Goal: Task Accomplishment & Management: Complete application form

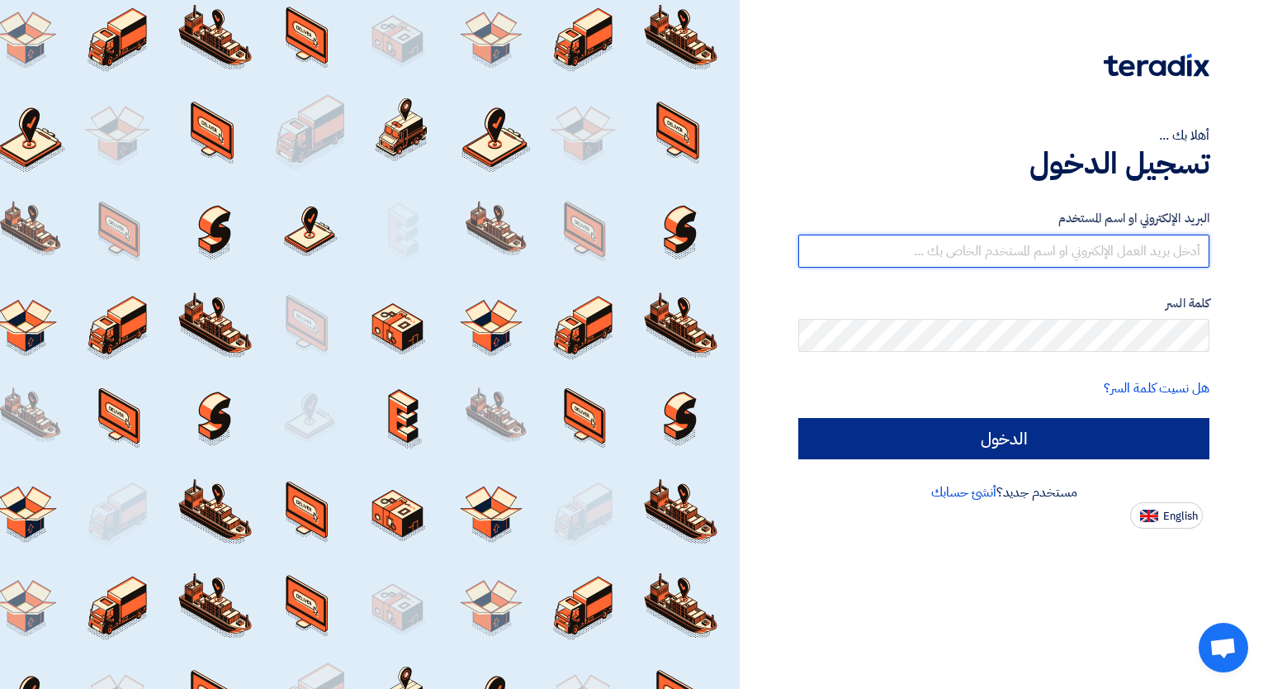
type input "[EMAIL_ADDRESS][DOMAIN_NAME]"
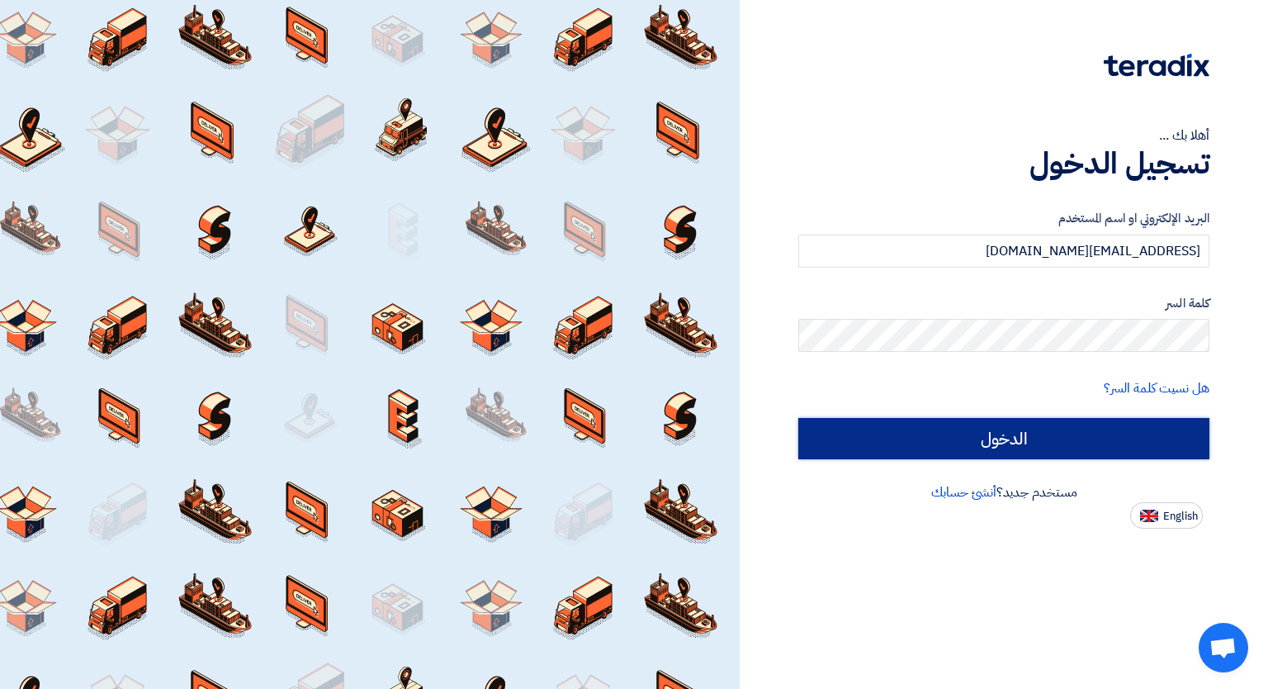
click at [1026, 440] on input "الدخول" at bounding box center [1003, 438] width 411 height 41
type input "Sign in"
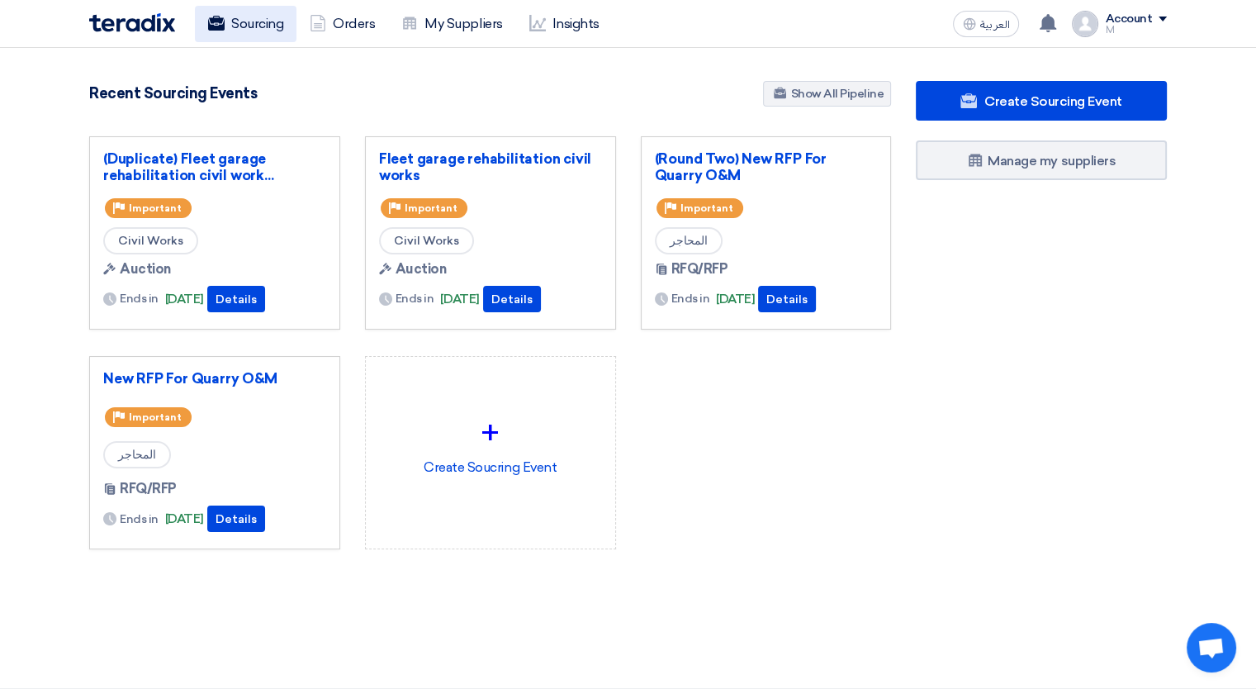
click at [251, 27] on link "Sourcing" at bounding box center [246, 24] width 102 height 36
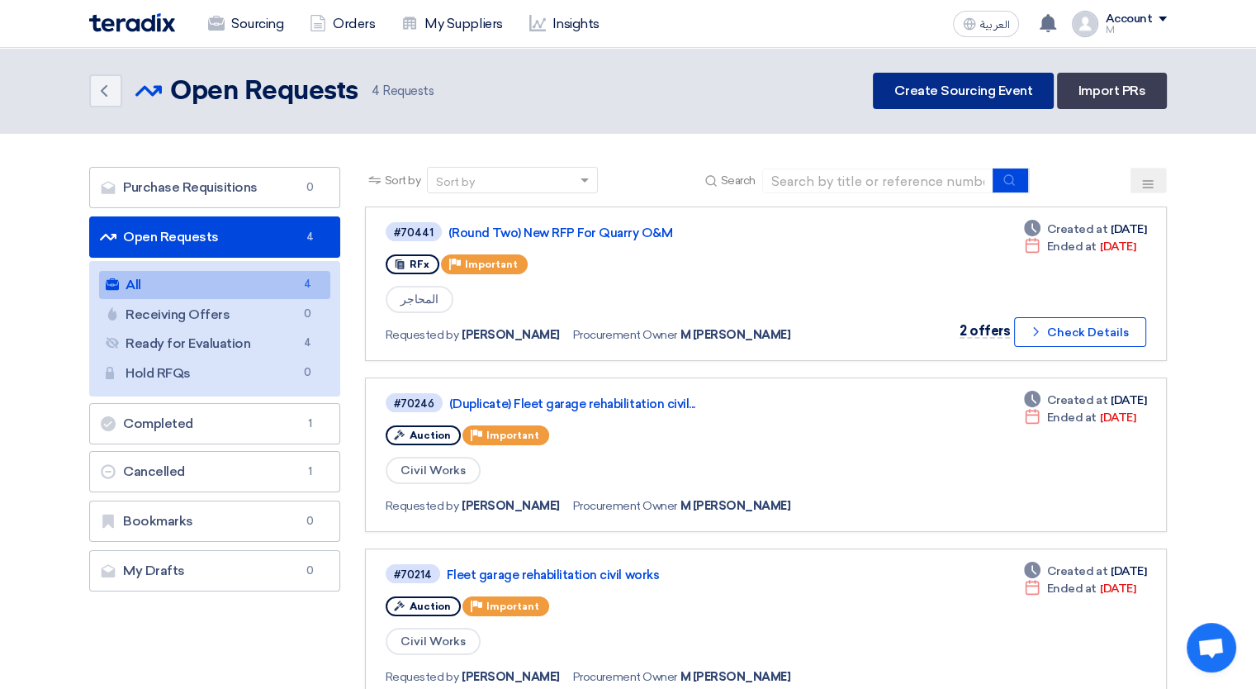
click at [936, 81] on link "Create Sourcing Event" at bounding box center [963, 91] width 181 height 36
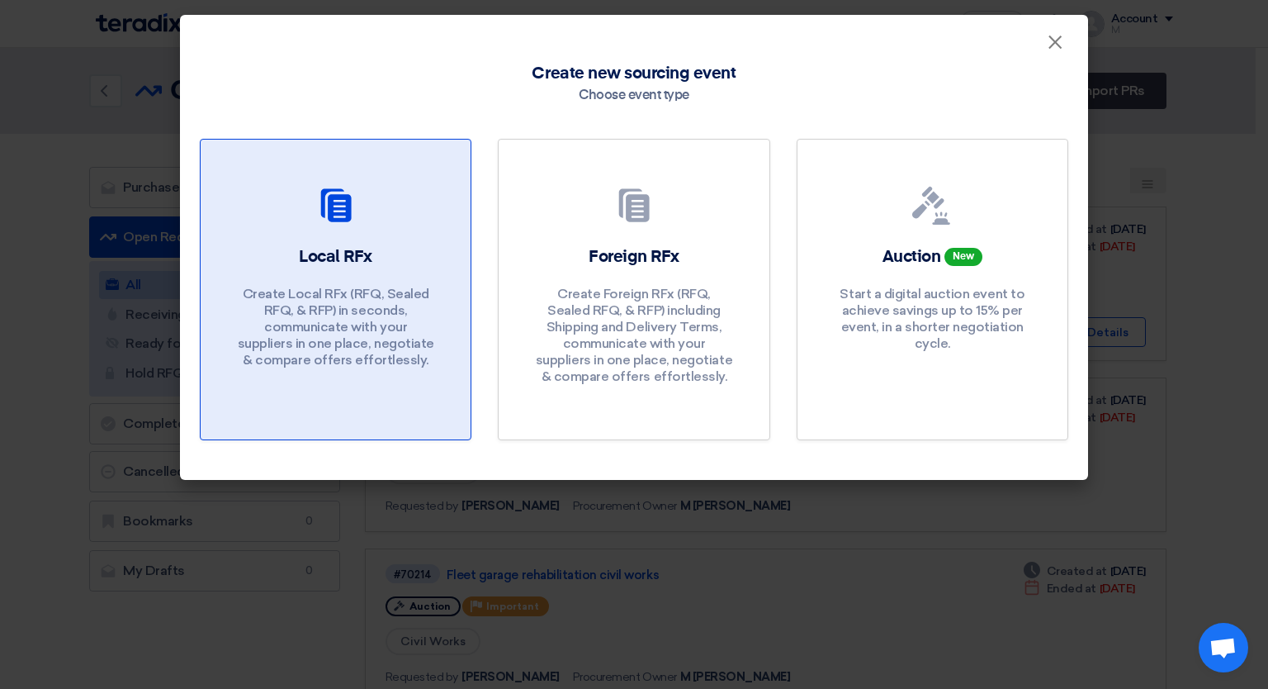
click at [355, 242] on link "Local RFx Create Local RFx (RFQ, Sealed RFQ, & RFP) in seconds, communicate wit…" at bounding box center [336, 289] width 272 height 301
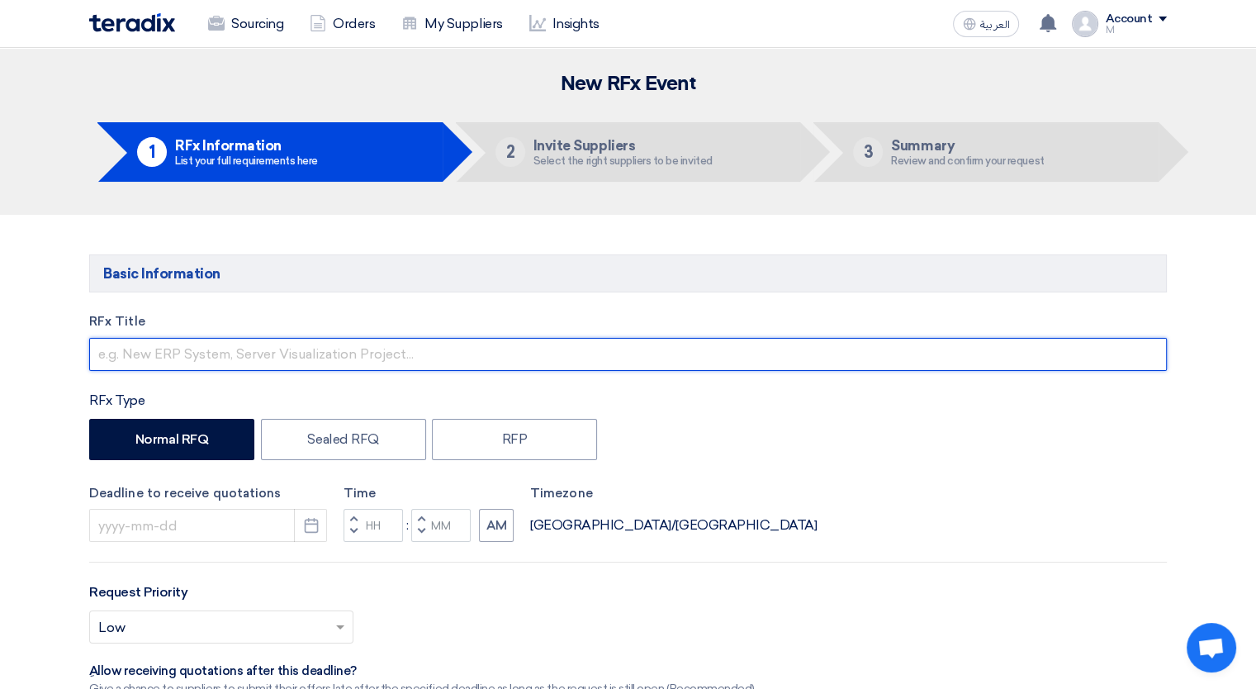
click at [269, 358] on input "text" at bounding box center [628, 354] width 1078 height 33
type input "ٍ"
type input "A"
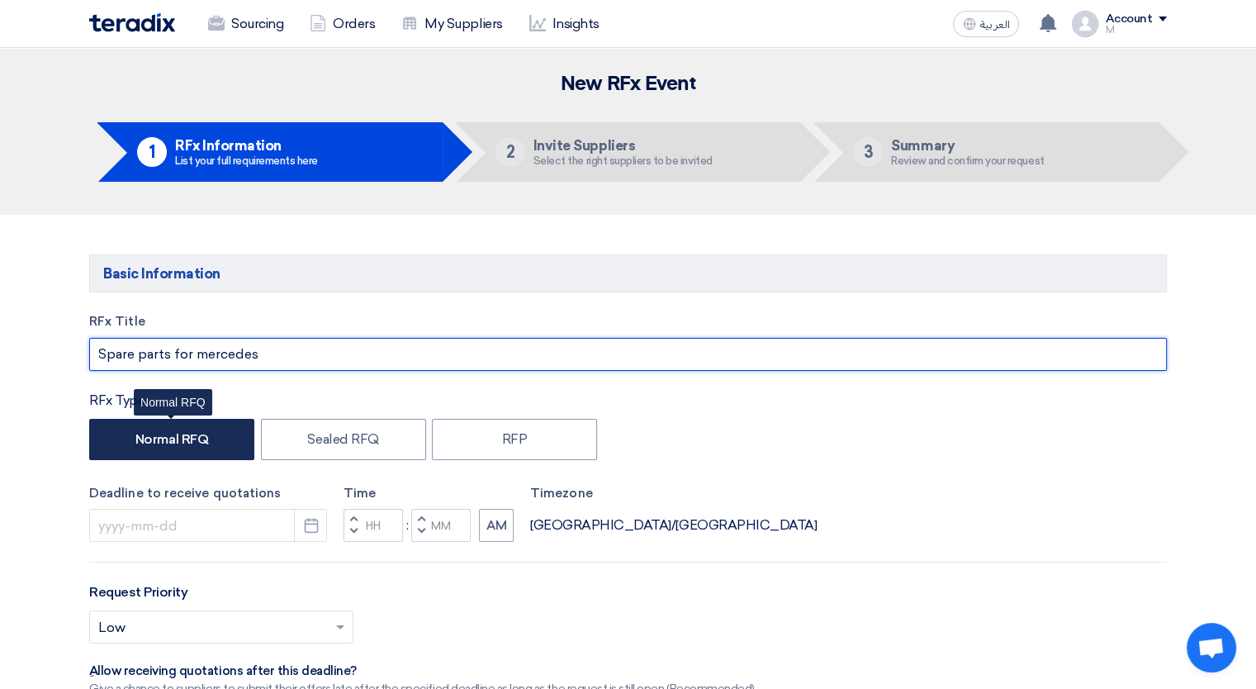
type input "Spare parts for mercedes"
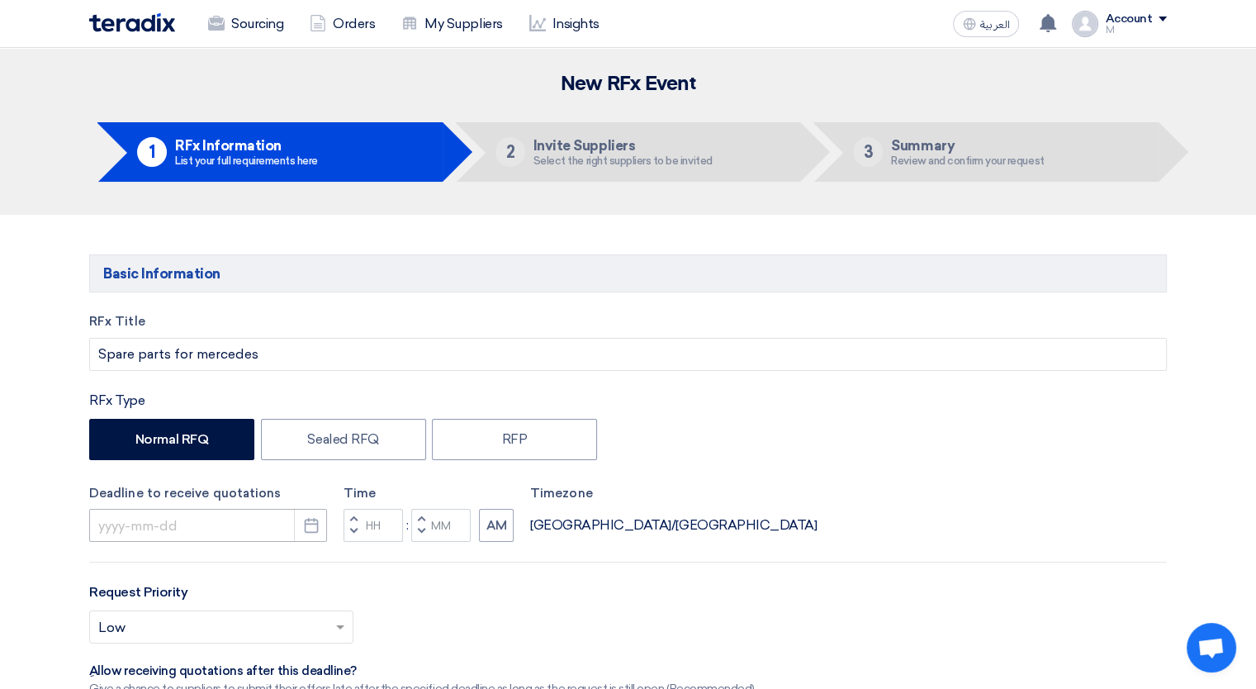
drag, startPoint x: 201, startPoint y: 440, endPoint x: 206, endPoint y: 530, distance: 90.1
click at [206, 530] on div "RFx Title Spare parts for mercedes RFx Type Normal RFQ Sealed RFQ RFP Deadline …" at bounding box center [628, 646] width 1102 height 668
click at [206, 530] on input at bounding box center [208, 525] width 238 height 33
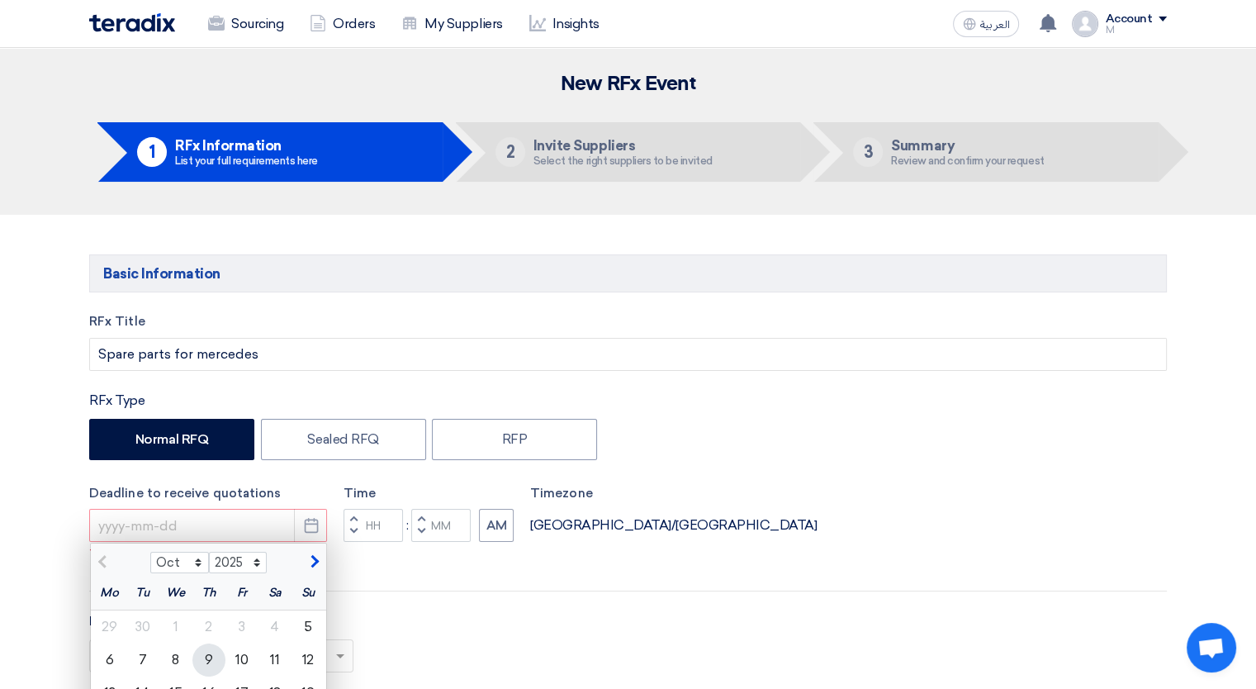
click at [200, 658] on div "9" at bounding box center [208, 659] width 33 height 33
type input "[DATE]"
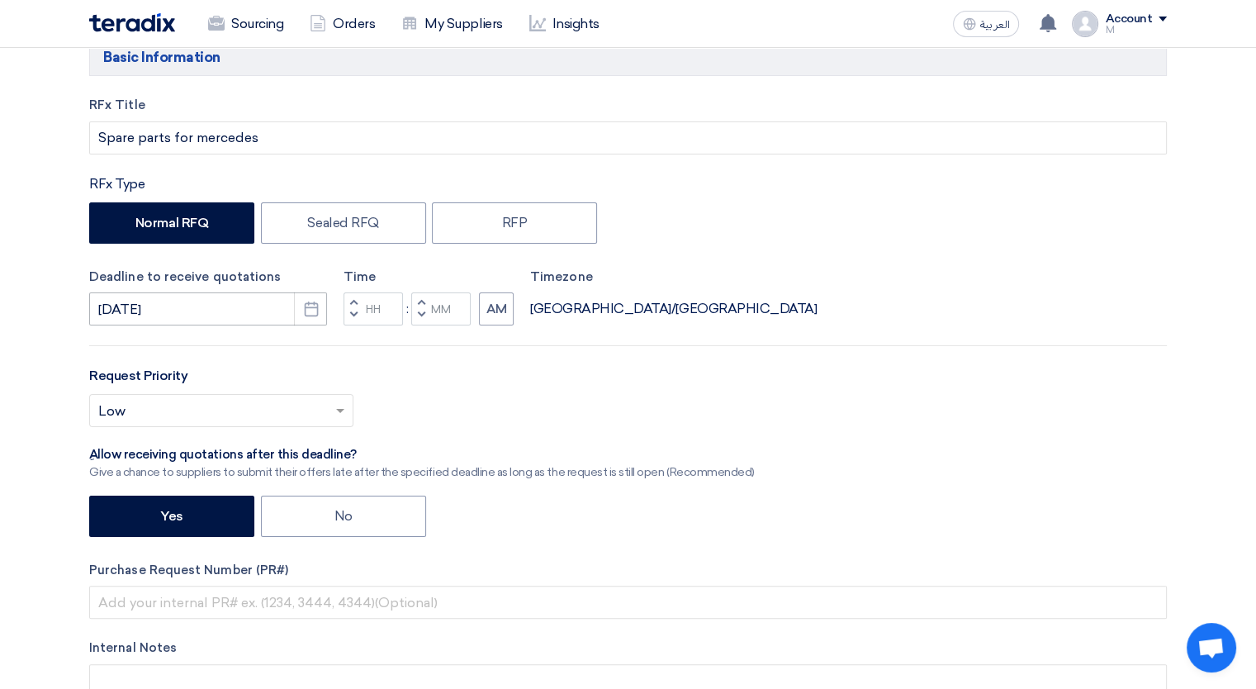
scroll to position [218, 0]
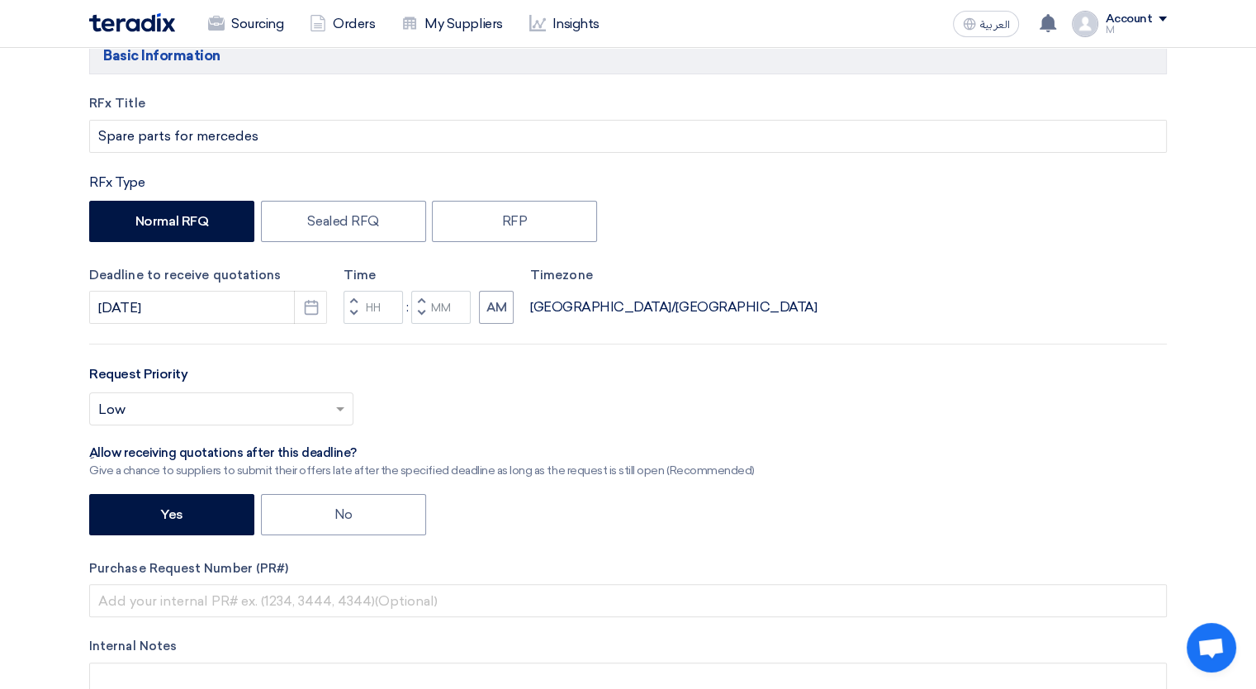
click at [255, 529] on div "Yes No" at bounding box center [628, 516] width 1078 height 45
click at [220, 524] on label "Yes" at bounding box center [171, 514] width 165 height 41
click at [171, 519] on input "Yes" at bounding box center [165, 513] width 11 height 11
click at [181, 500] on label "Yes" at bounding box center [171, 514] width 165 height 41
click at [171, 508] on input "Yes" at bounding box center [165, 513] width 11 height 11
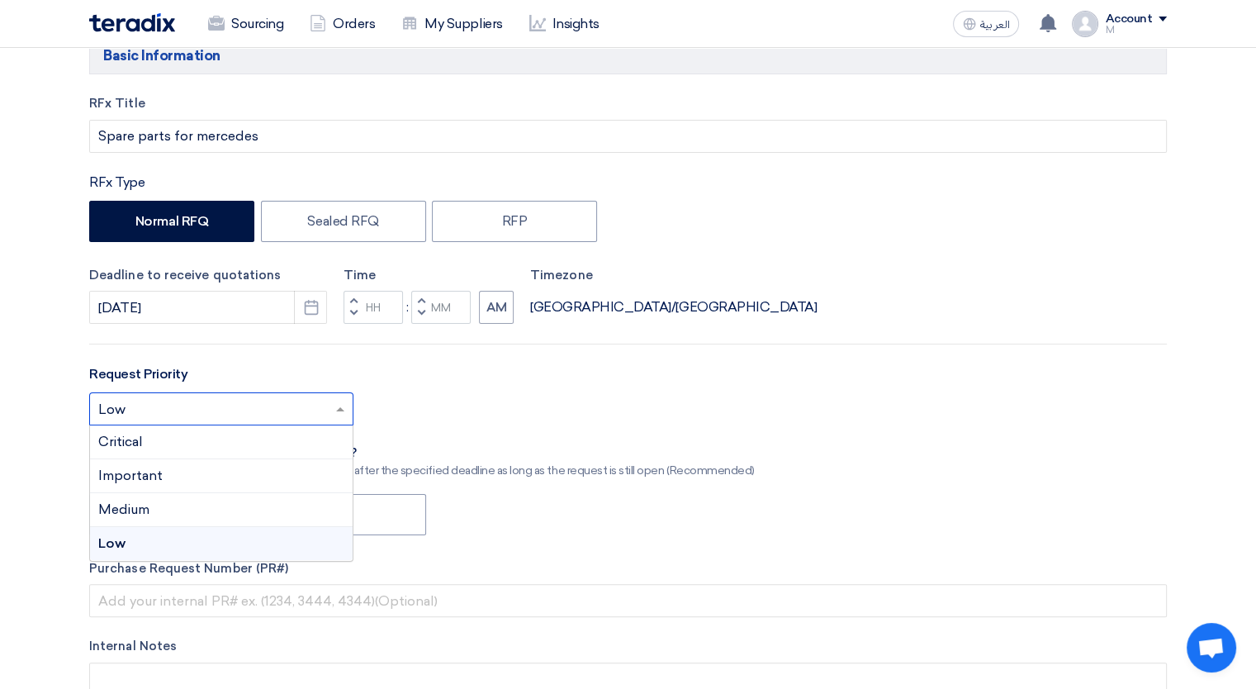
click at [168, 404] on input "text" at bounding box center [213, 410] width 230 height 27
click at [168, 467] on div "Important" at bounding box center [221, 476] width 263 height 34
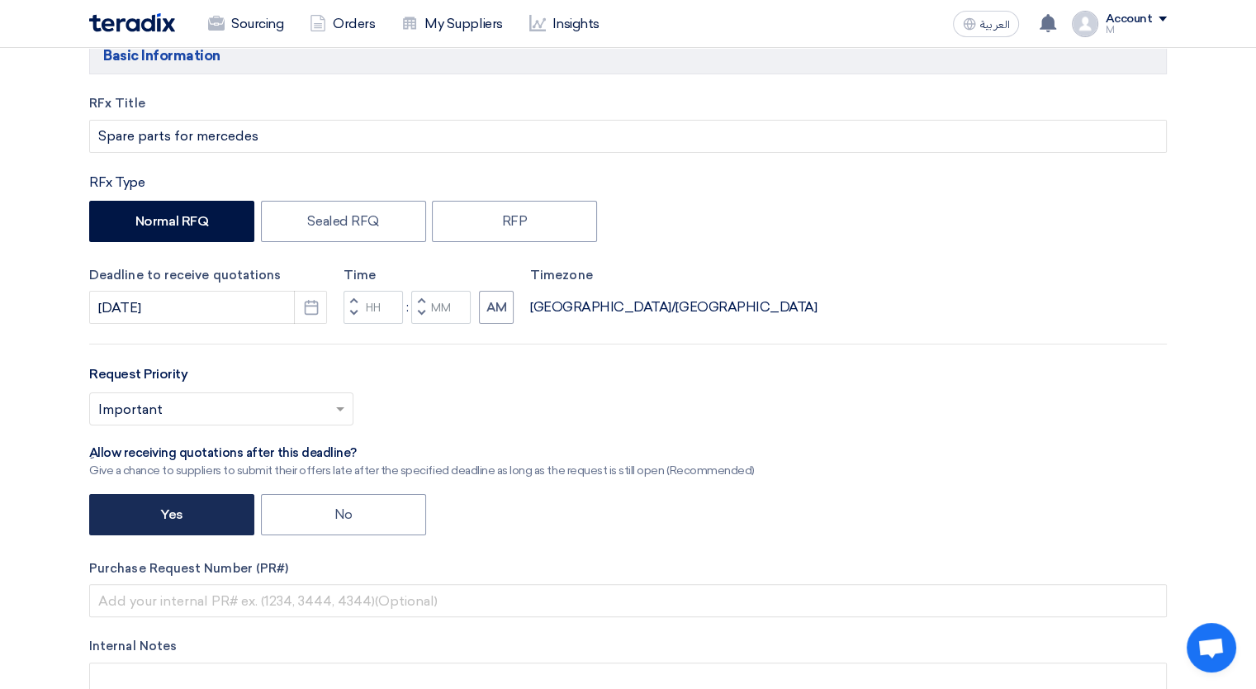
click at [155, 512] on label "Yes" at bounding box center [171, 514] width 165 height 41
click at [160, 512] on input "Yes" at bounding box center [165, 513] width 11 height 11
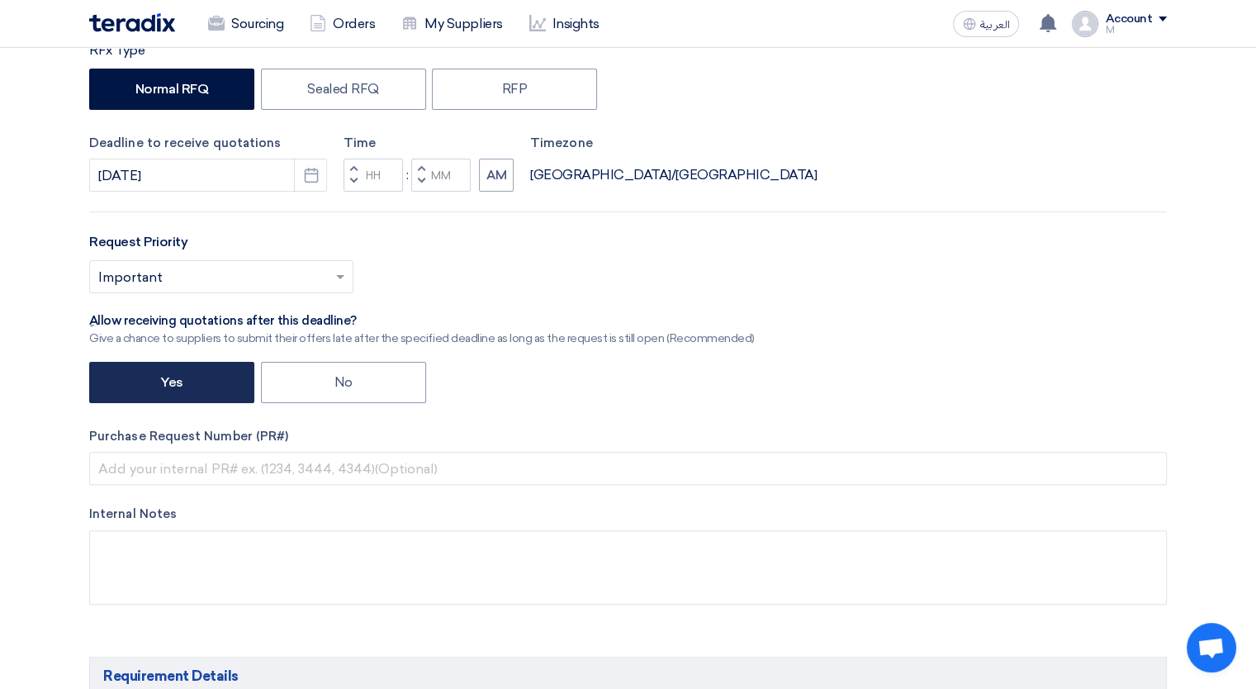
scroll to position [357, 0]
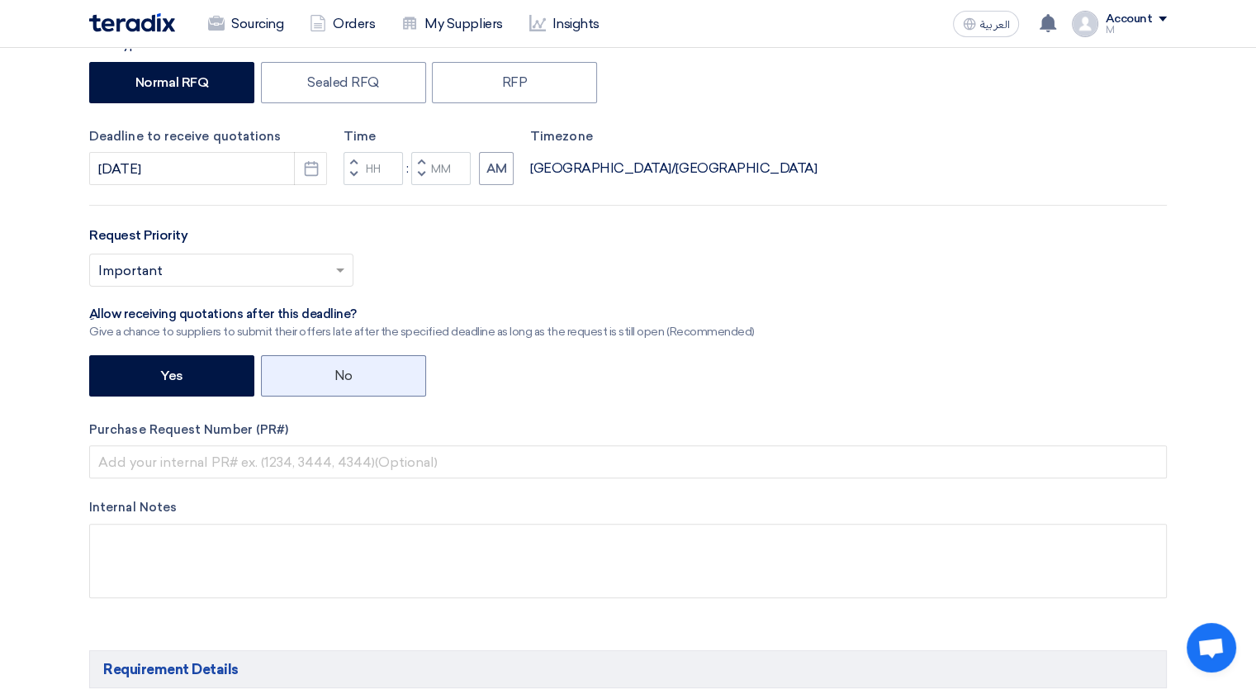
click at [289, 364] on label "No" at bounding box center [343, 375] width 165 height 41
click at [334, 369] on input "No" at bounding box center [339, 374] width 11 height 11
radio input "true"
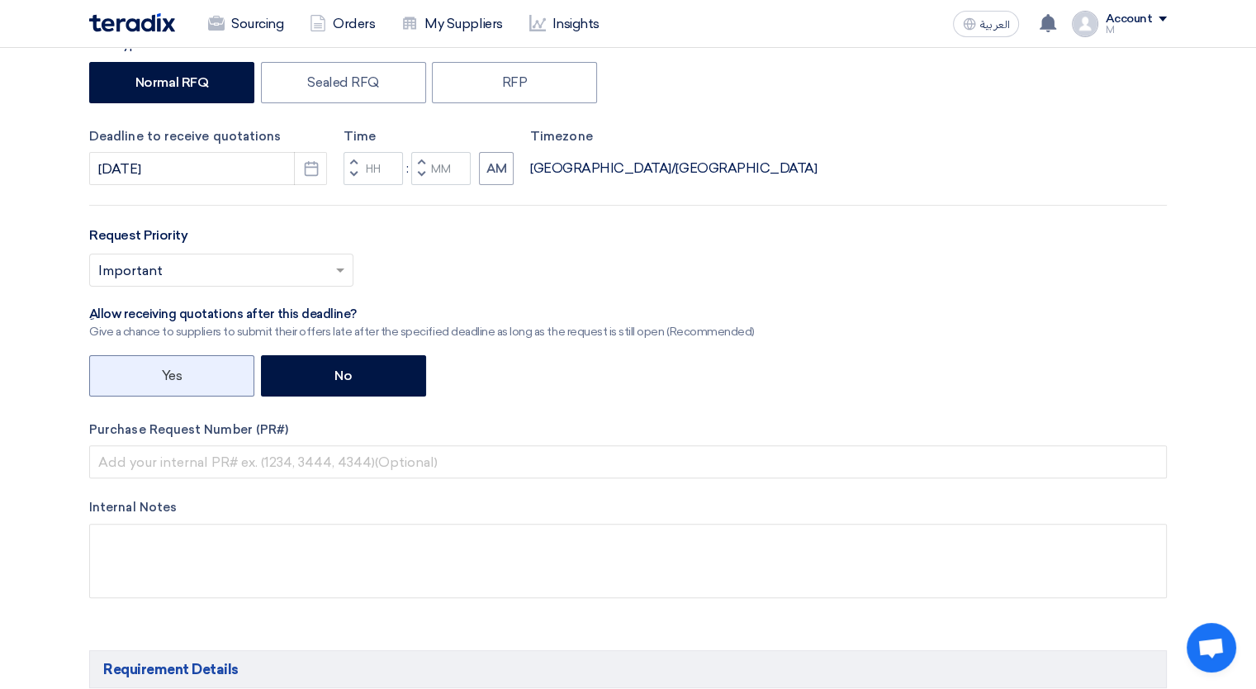
click at [159, 379] on label "Yes" at bounding box center [171, 375] width 165 height 41
click at [162, 379] on input "Yes" at bounding box center [167, 374] width 11 height 11
radio input "true"
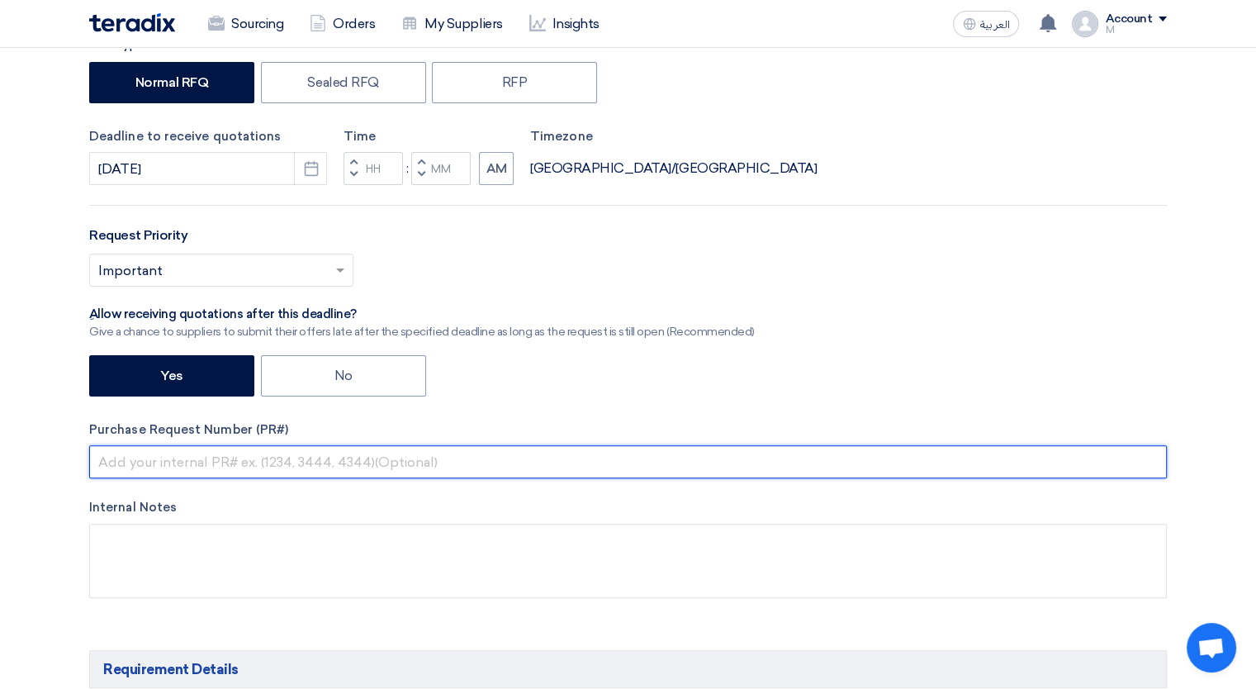
click at [166, 453] on input "text" at bounding box center [628, 461] width 1078 height 33
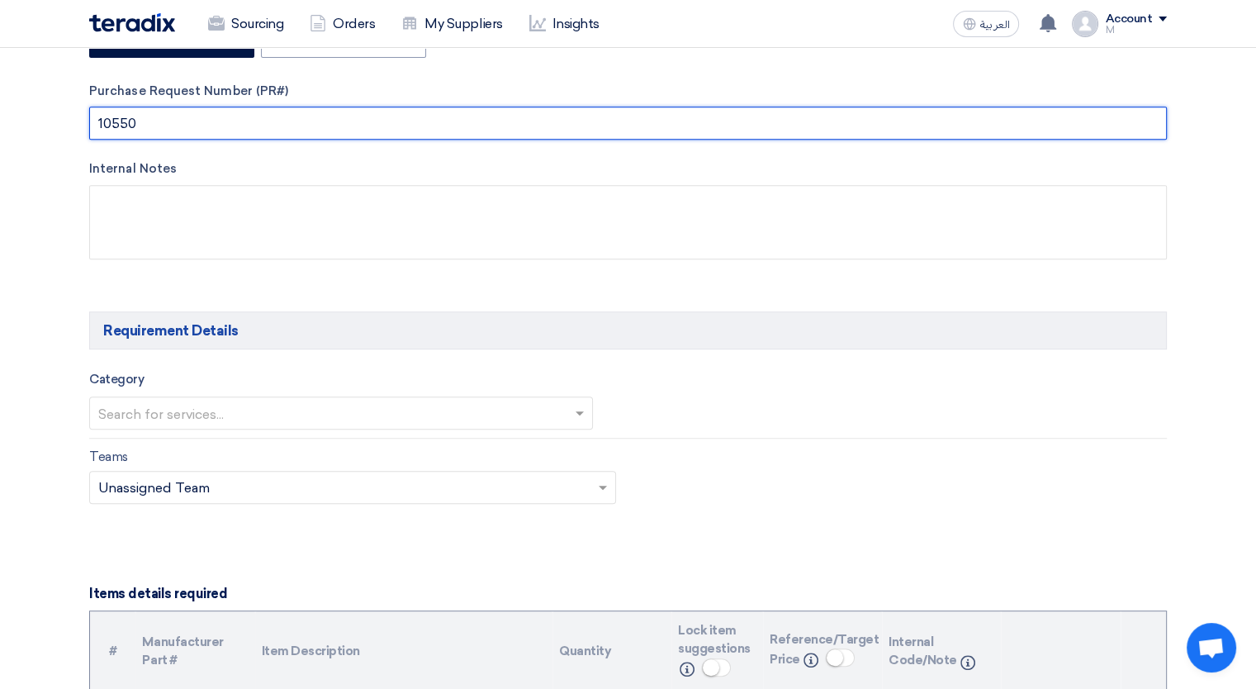
scroll to position [696, 0]
type input "10550"
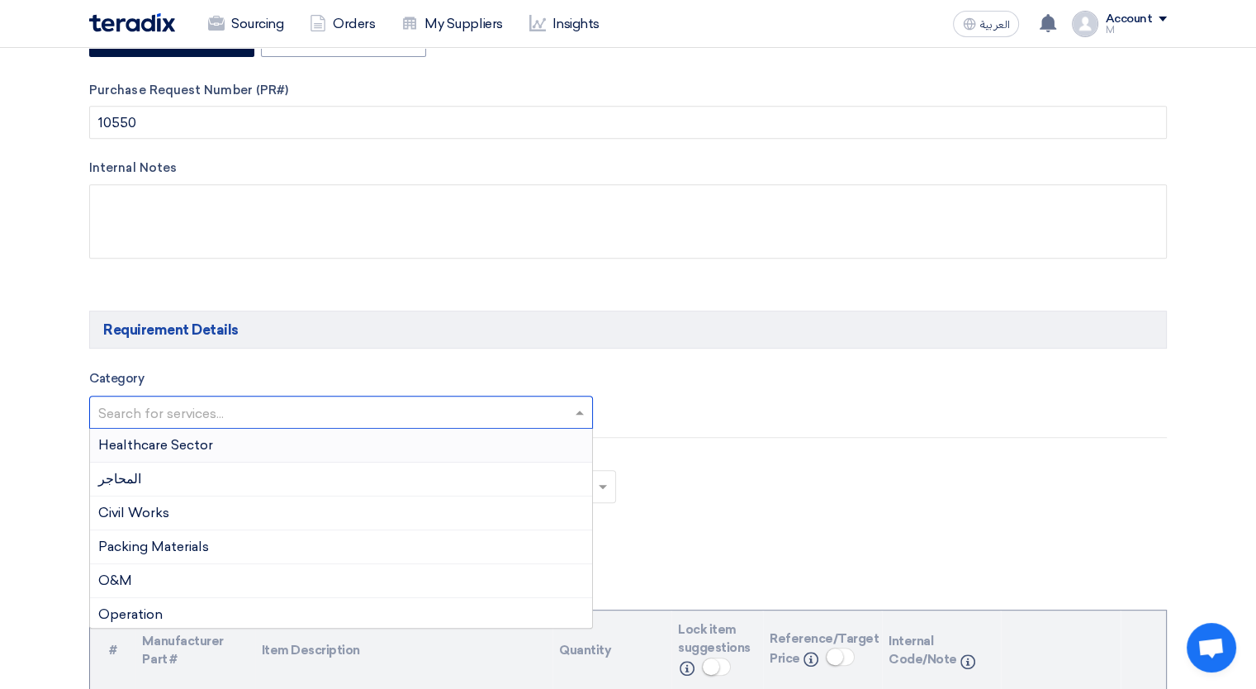
click at [196, 410] on input "text" at bounding box center [332, 413] width 469 height 27
click at [221, 469] on div "المحاجر" at bounding box center [341, 479] width 502 height 34
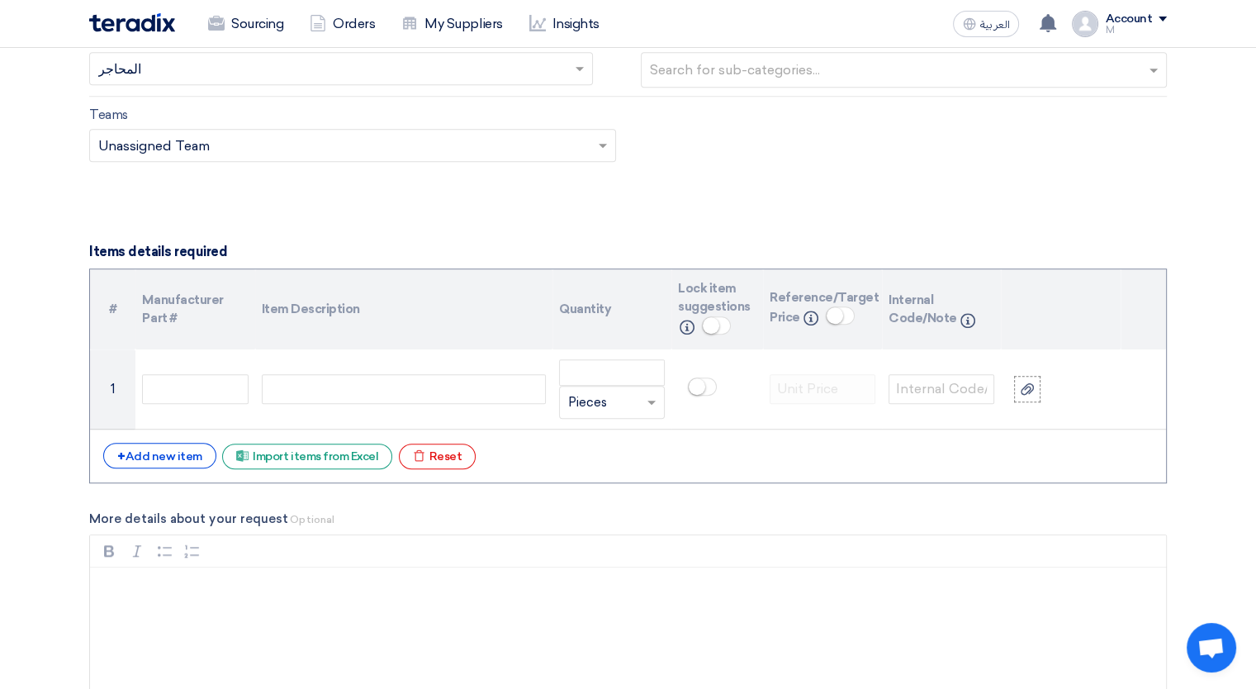
scroll to position [1040, 0]
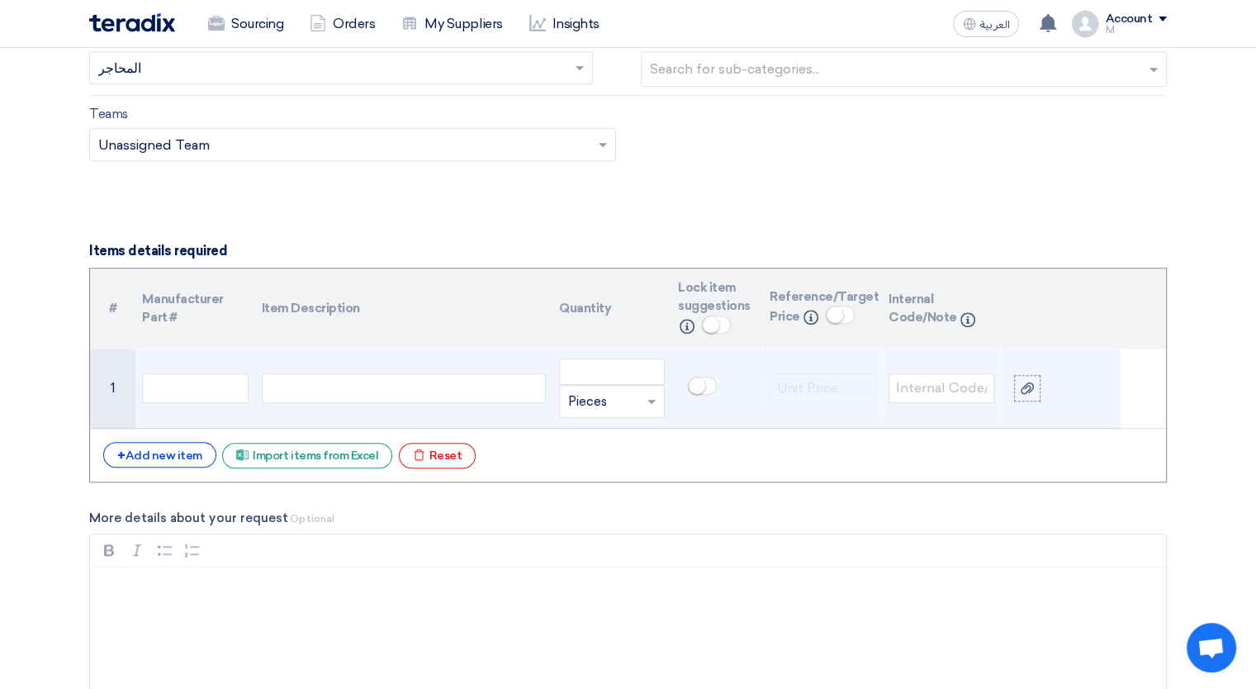
click at [311, 376] on div at bounding box center [404, 388] width 284 height 30
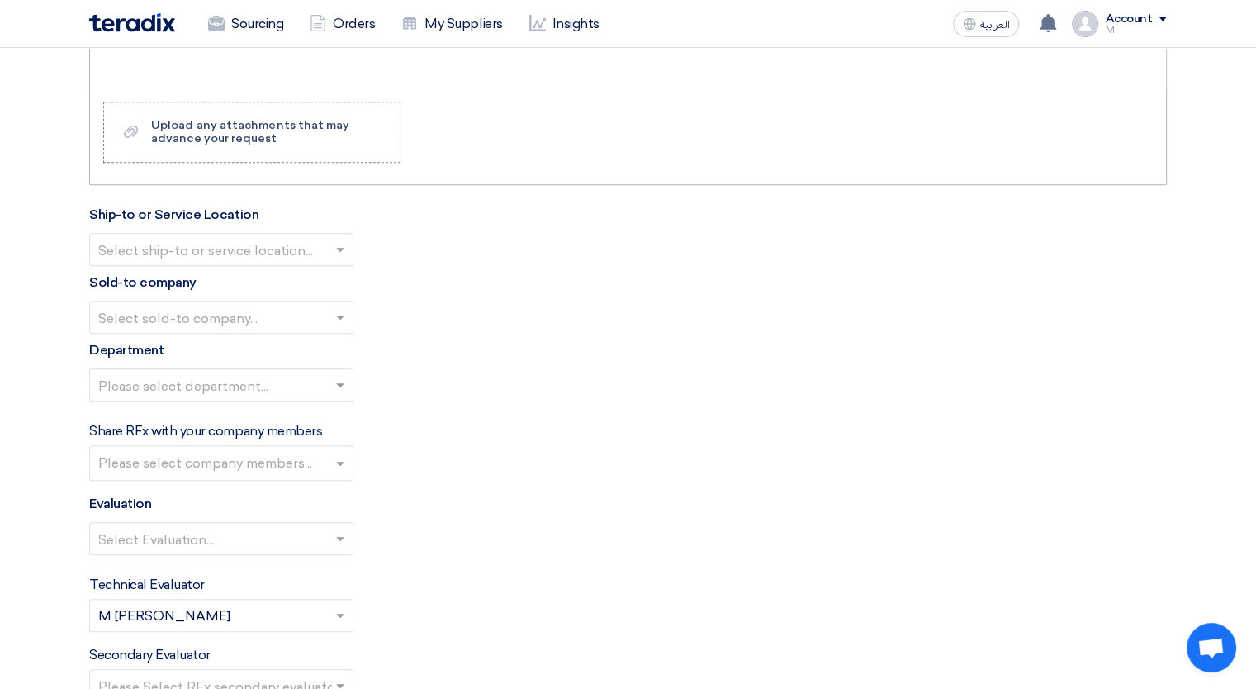
scroll to position [1655, 0]
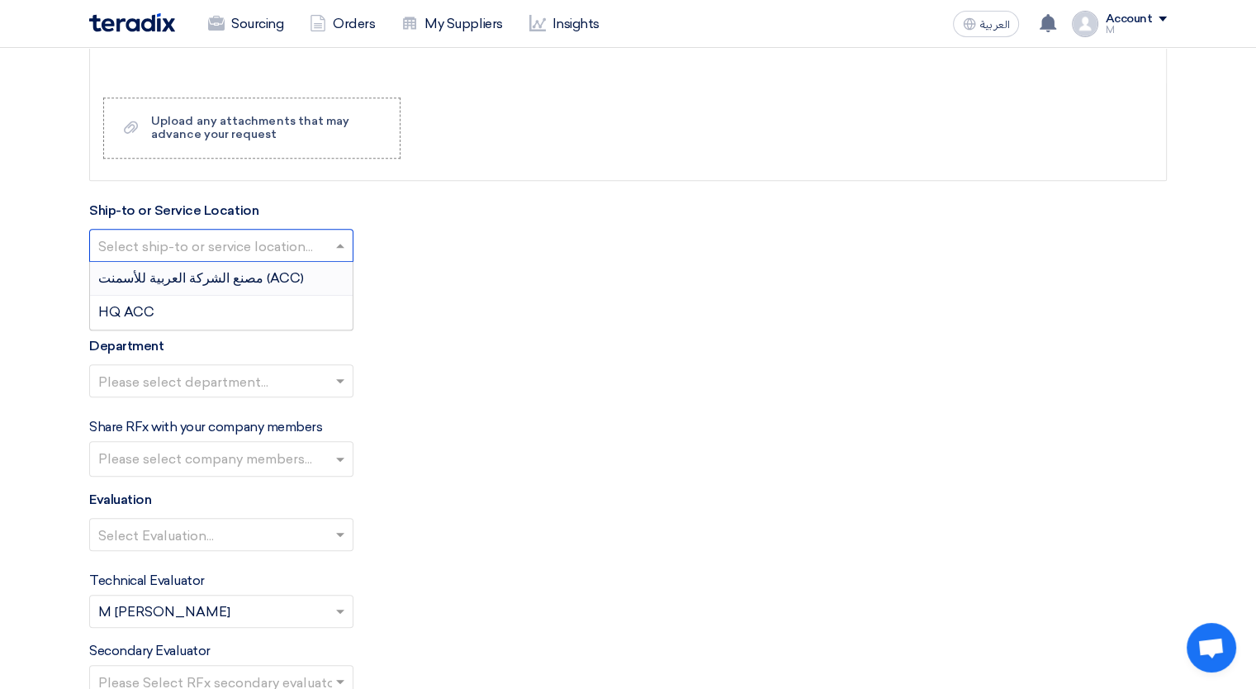
click at [289, 241] on input "text" at bounding box center [213, 247] width 230 height 27
click at [274, 272] on div "مصنع الشركة العربية للأسمنت (ACC)" at bounding box center [221, 279] width 263 height 34
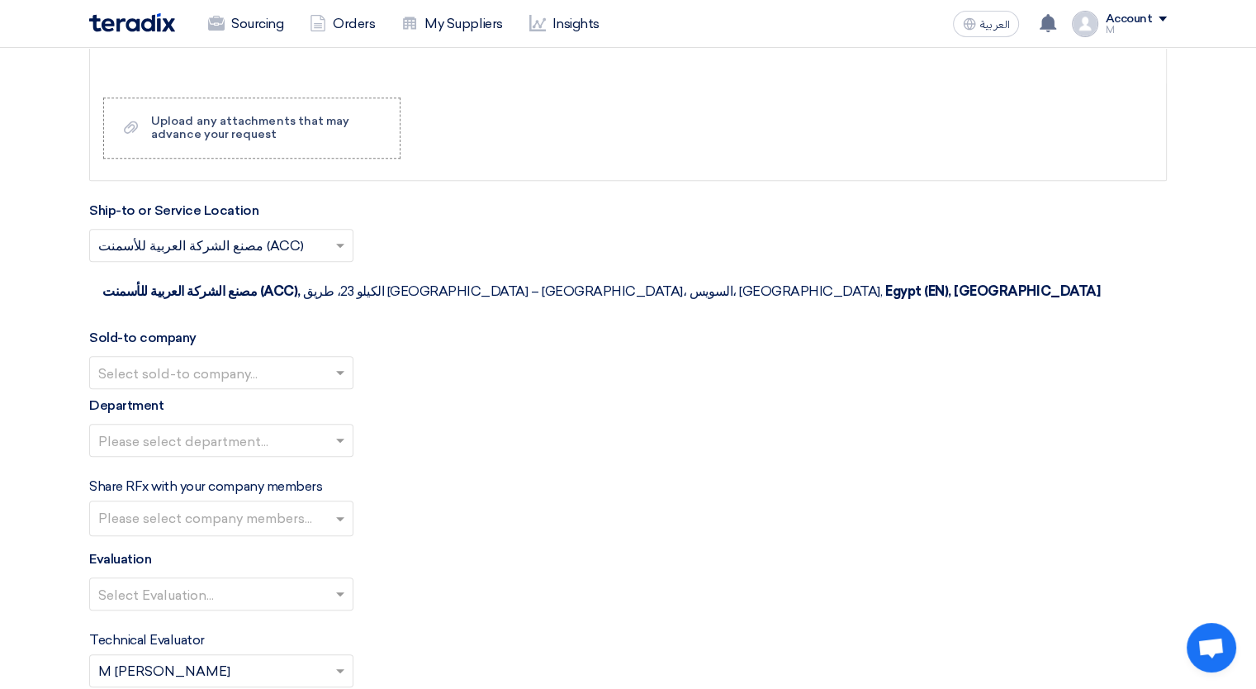
click at [258, 361] on input "text" at bounding box center [213, 374] width 230 height 27
click at [246, 389] on div "Arabian Cement Company" at bounding box center [221, 405] width 263 height 33
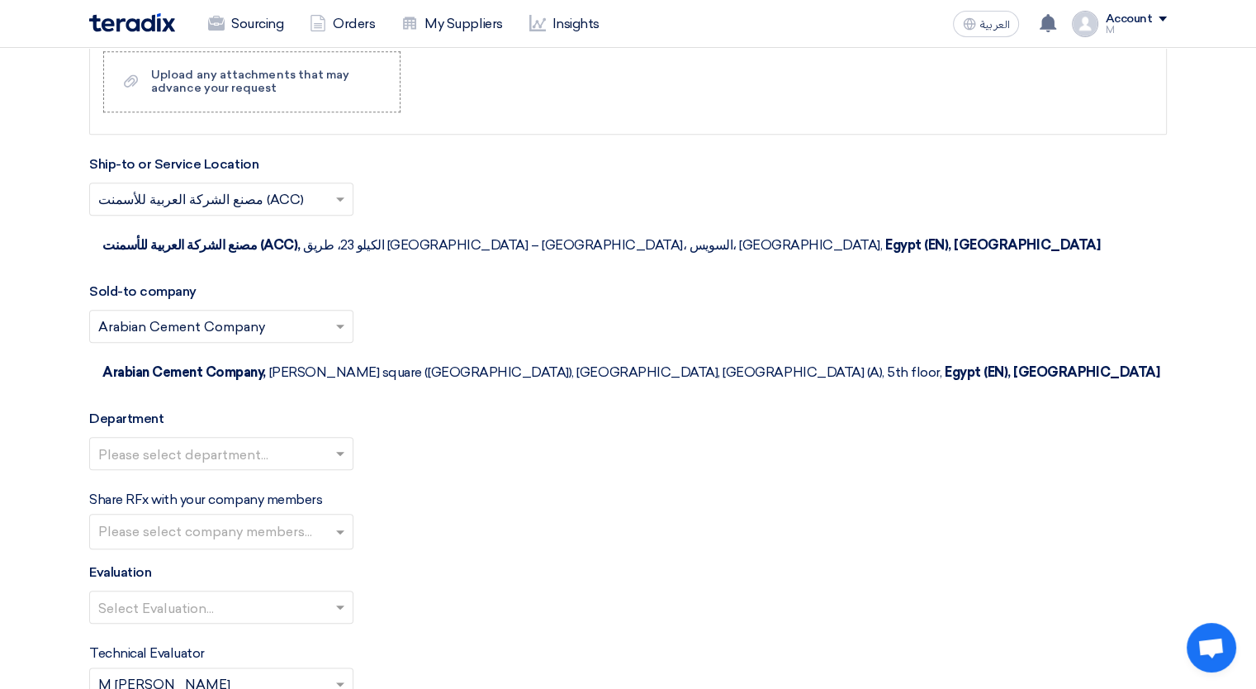
scroll to position [1703, 0]
click at [252, 440] on input "text" at bounding box center [213, 453] width 230 height 27
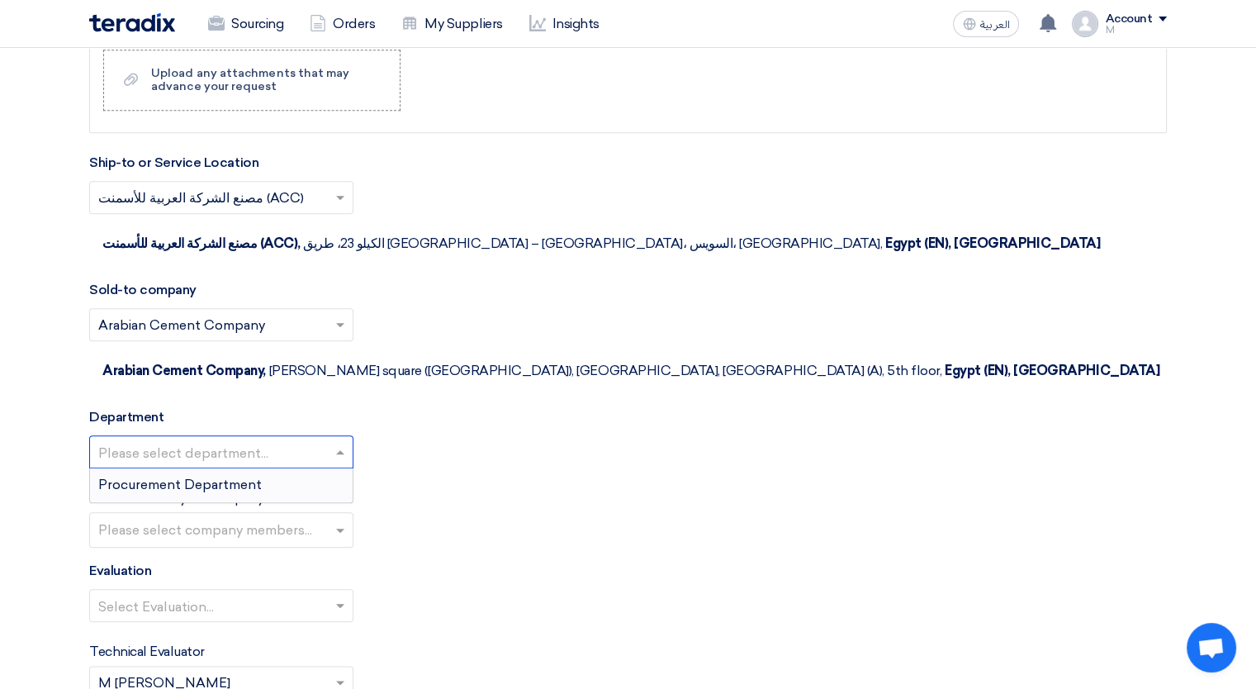
click at [230, 468] on div "Procurement Department" at bounding box center [221, 484] width 263 height 33
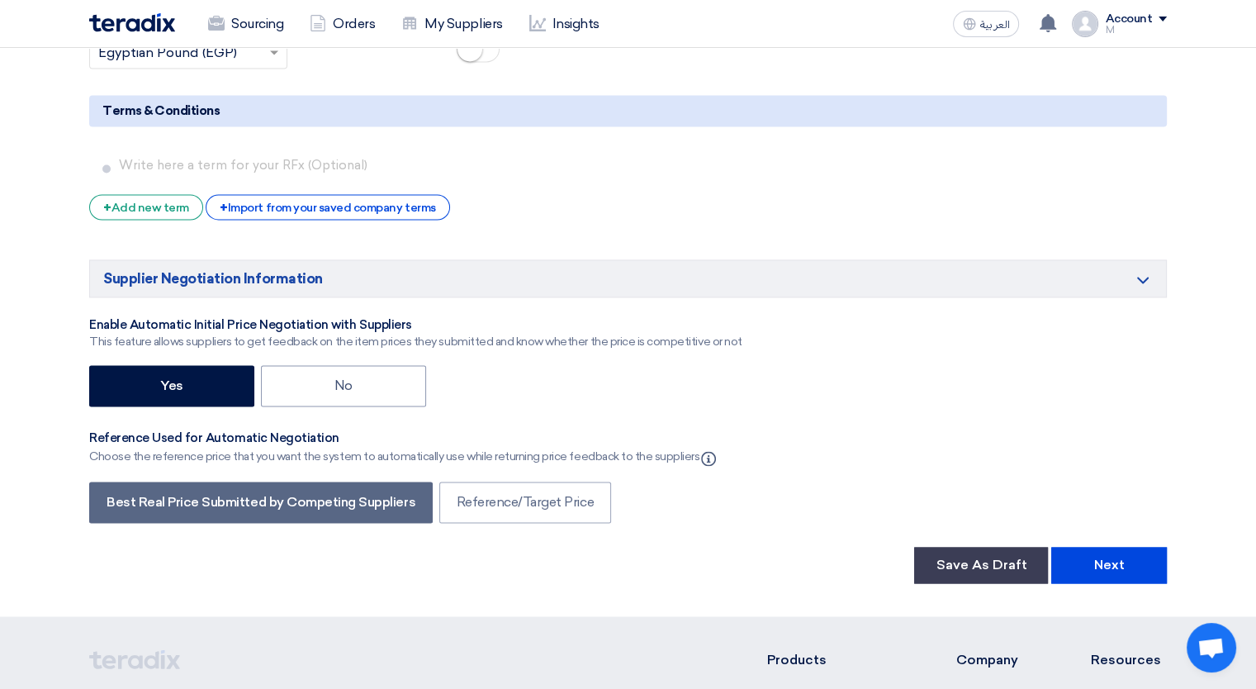
scroll to position [2549, 0]
click at [1073, 546] on button "Next" at bounding box center [1109, 564] width 116 height 36
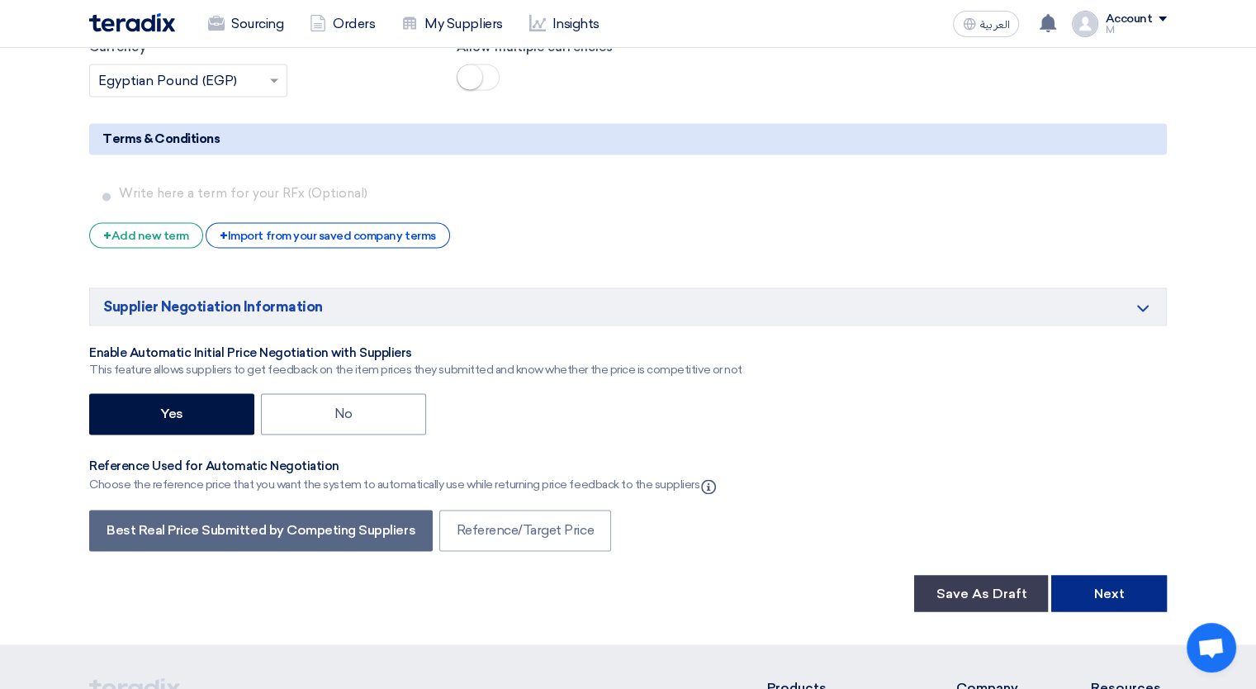
scroll to position [248, 0]
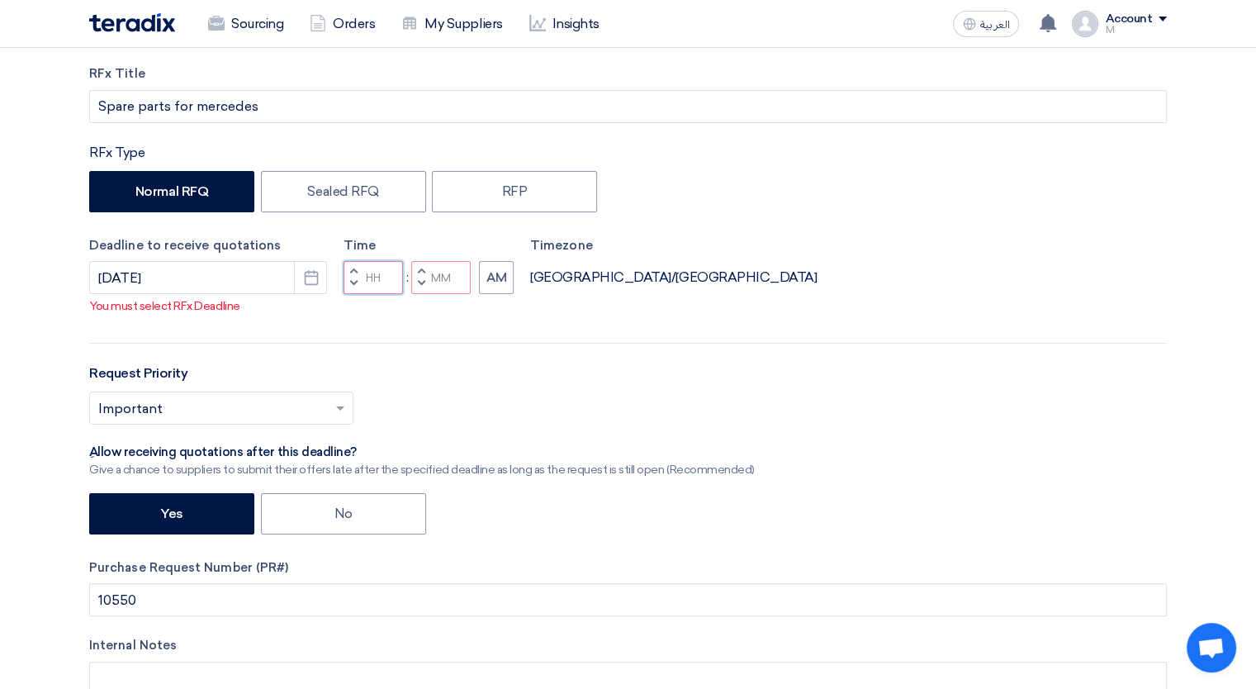
click at [370, 294] on input "Hours" at bounding box center [373, 277] width 59 height 33
click at [353, 295] on button "Decrement hours" at bounding box center [354, 284] width 20 height 21
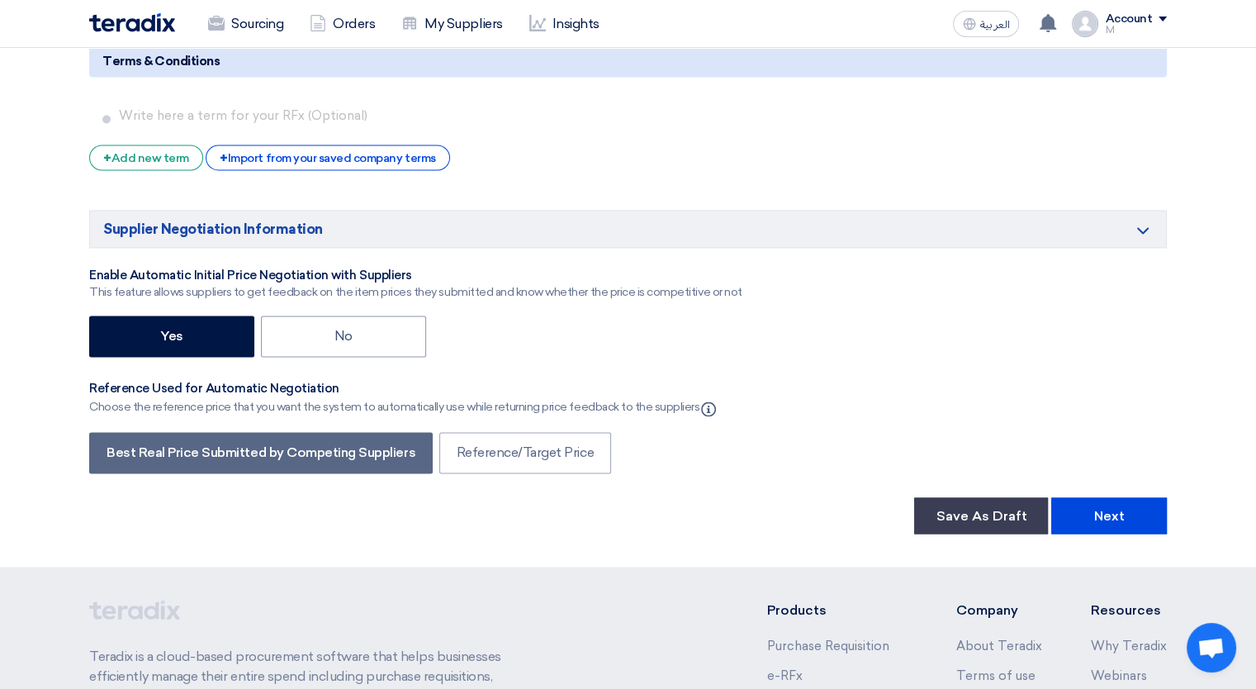
scroll to position [2694, 0]
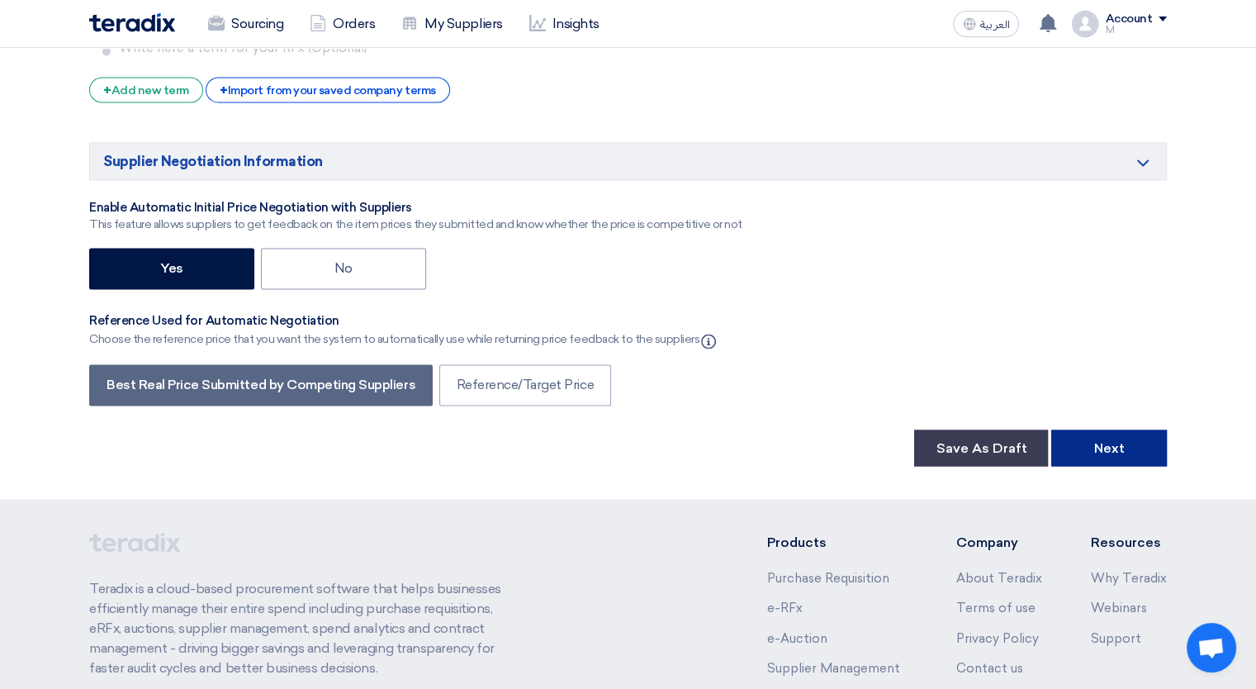
click at [1101, 442] on button "Next" at bounding box center [1109, 447] width 116 height 36
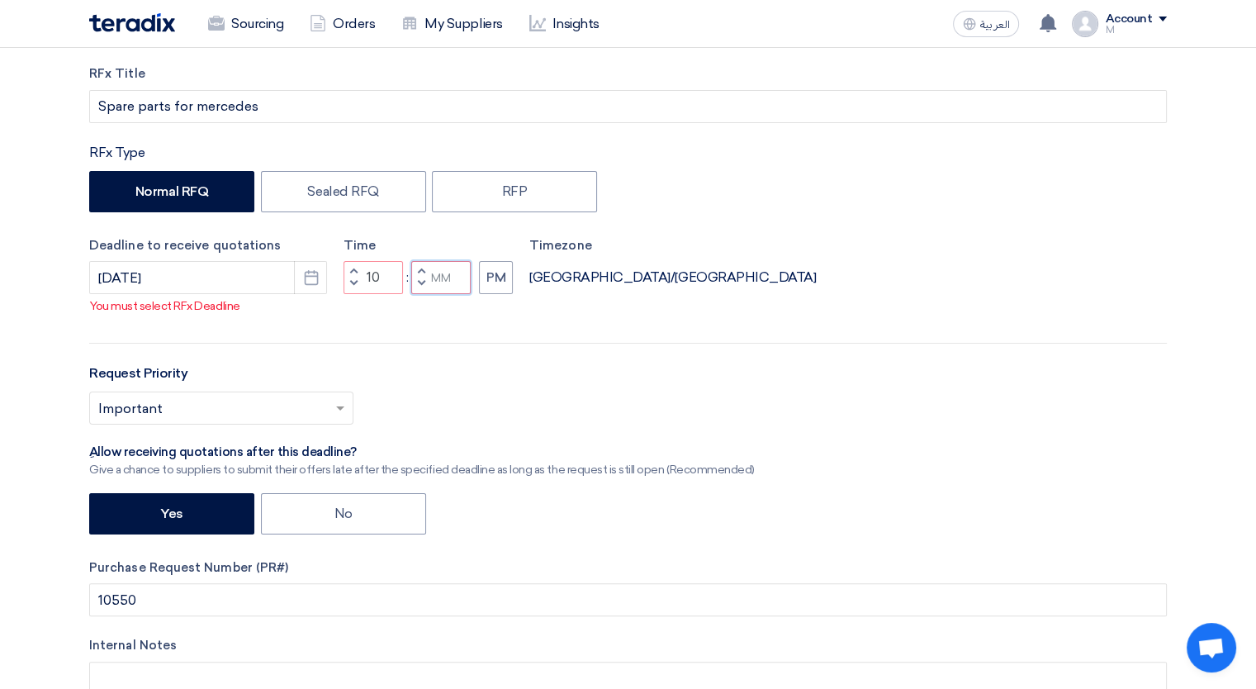
click at [449, 294] on input "Minutes" at bounding box center [440, 277] width 59 height 33
click at [413, 295] on button "Decrement minutes" at bounding box center [421, 284] width 20 height 21
type input "09"
type input "59"
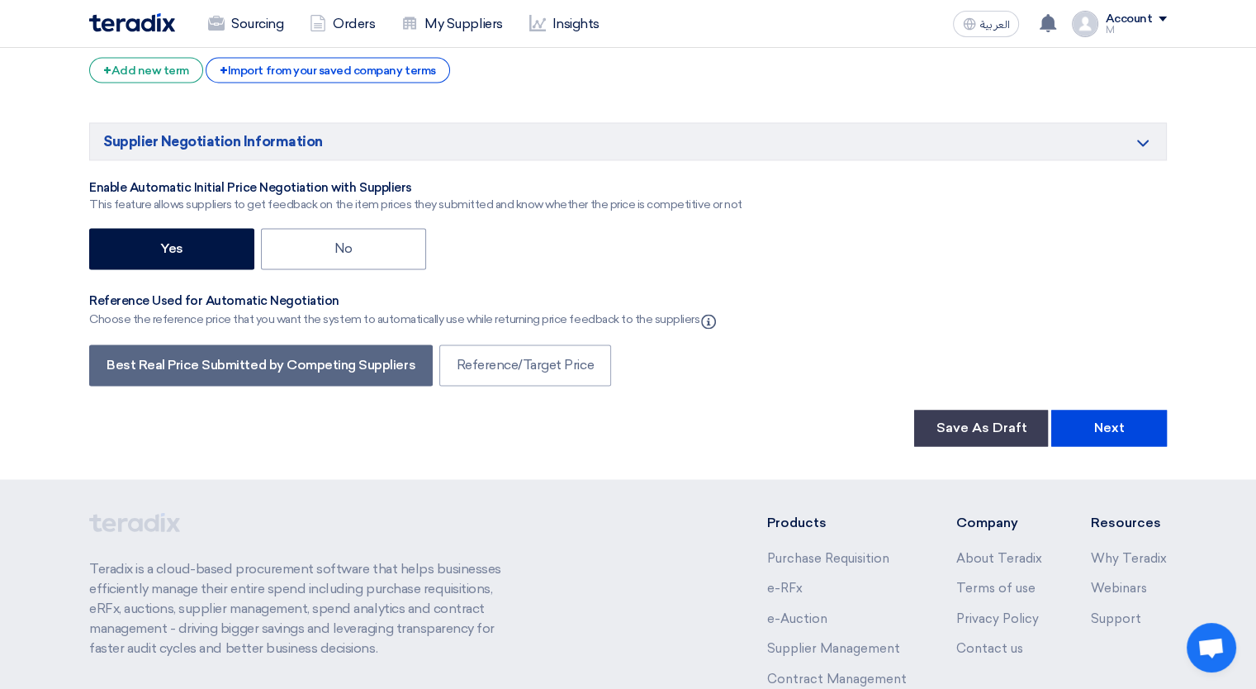
scroll to position [2802, 0]
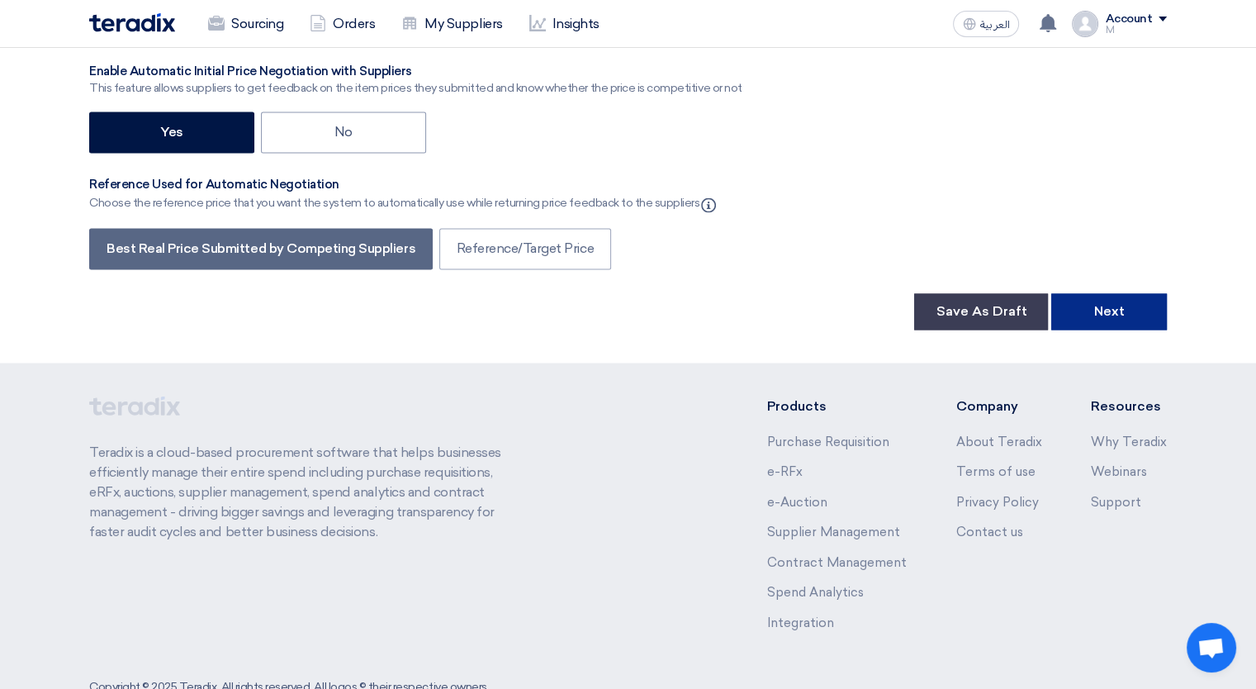
click at [1126, 293] on button "Next" at bounding box center [1109, 311] width 116 height 36
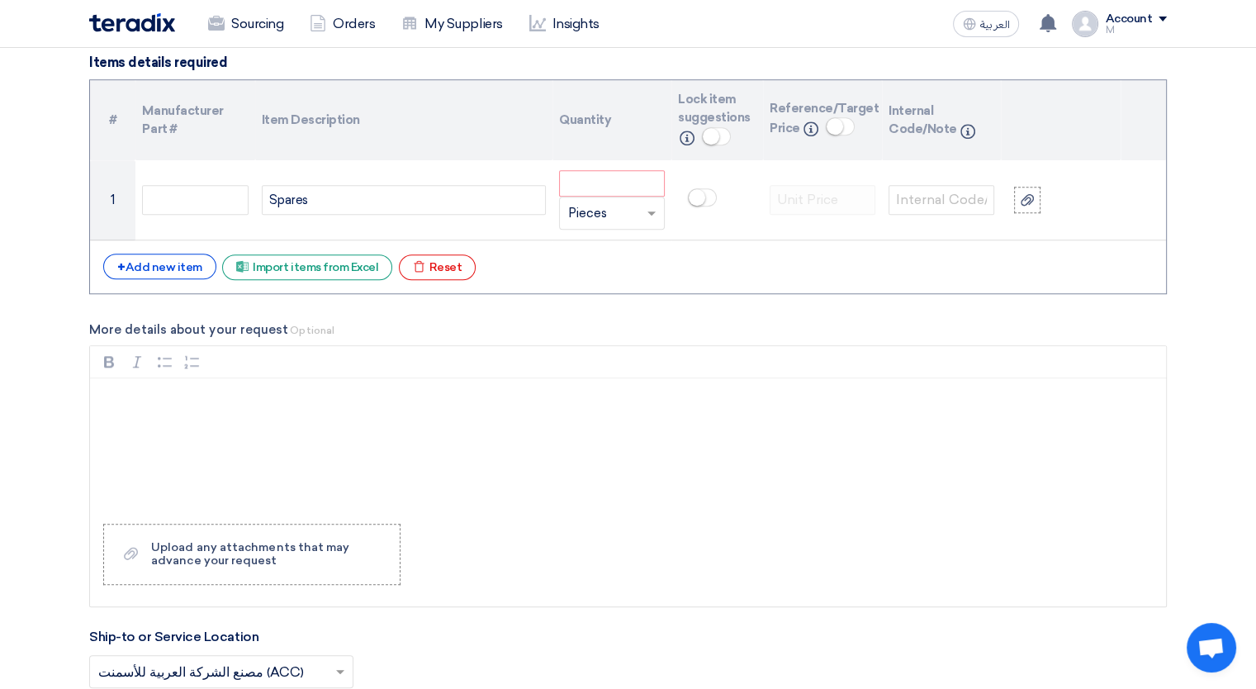
scroll to position [1228, 0]
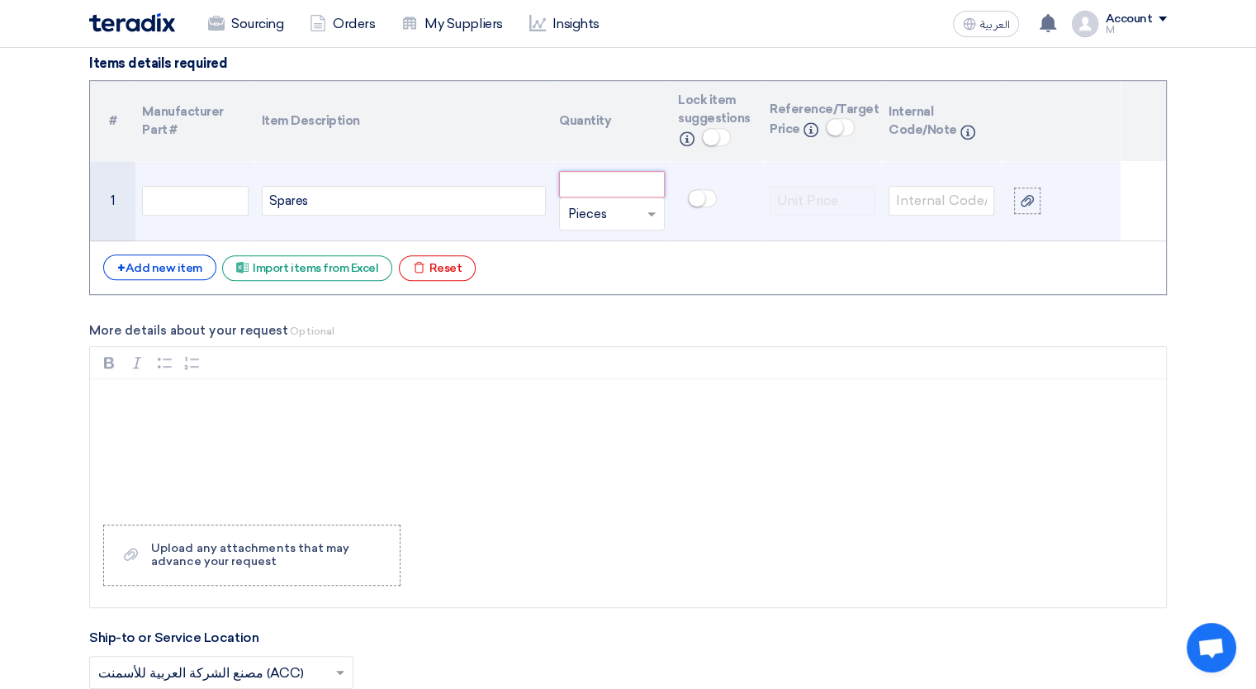
click at [618, 174] on input "number" at bounding box center [612, 184] width 106 height 26
click at [616, 211] on input "text" at bounding box center [602, 214] width 68 height 26
click at [614, 191] on input "number" at bounding box center [612, 184] width 106 height 26
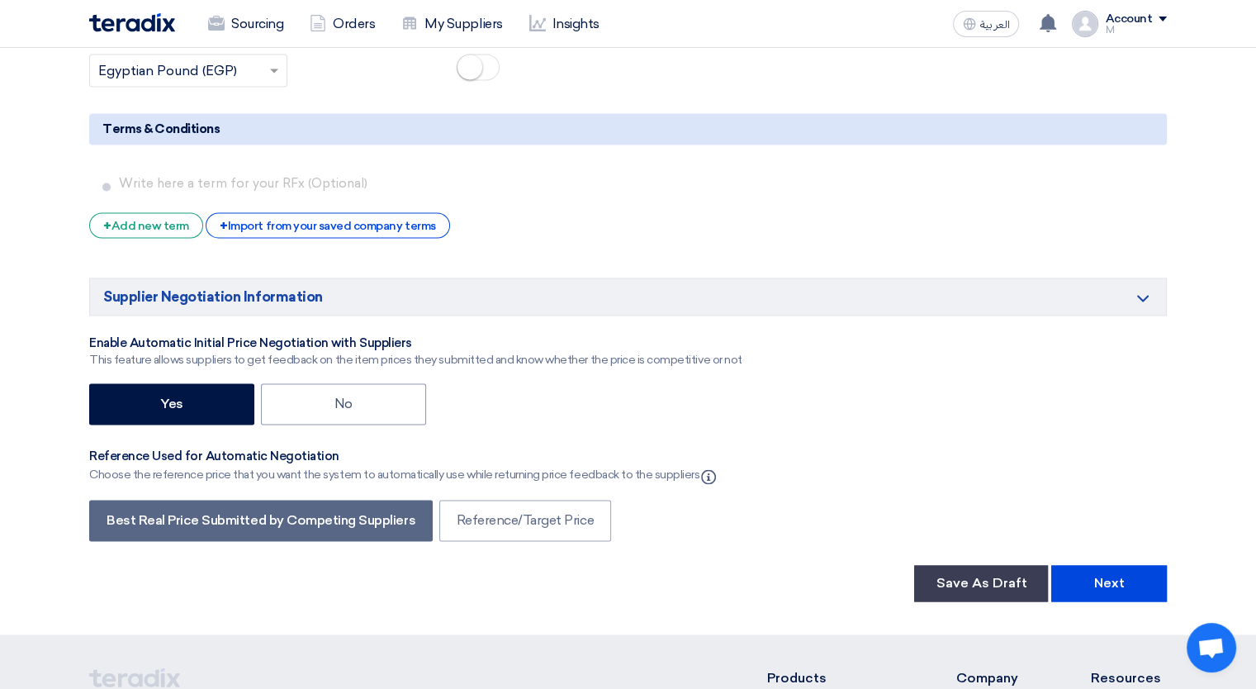
scroll to position [2802, 0]
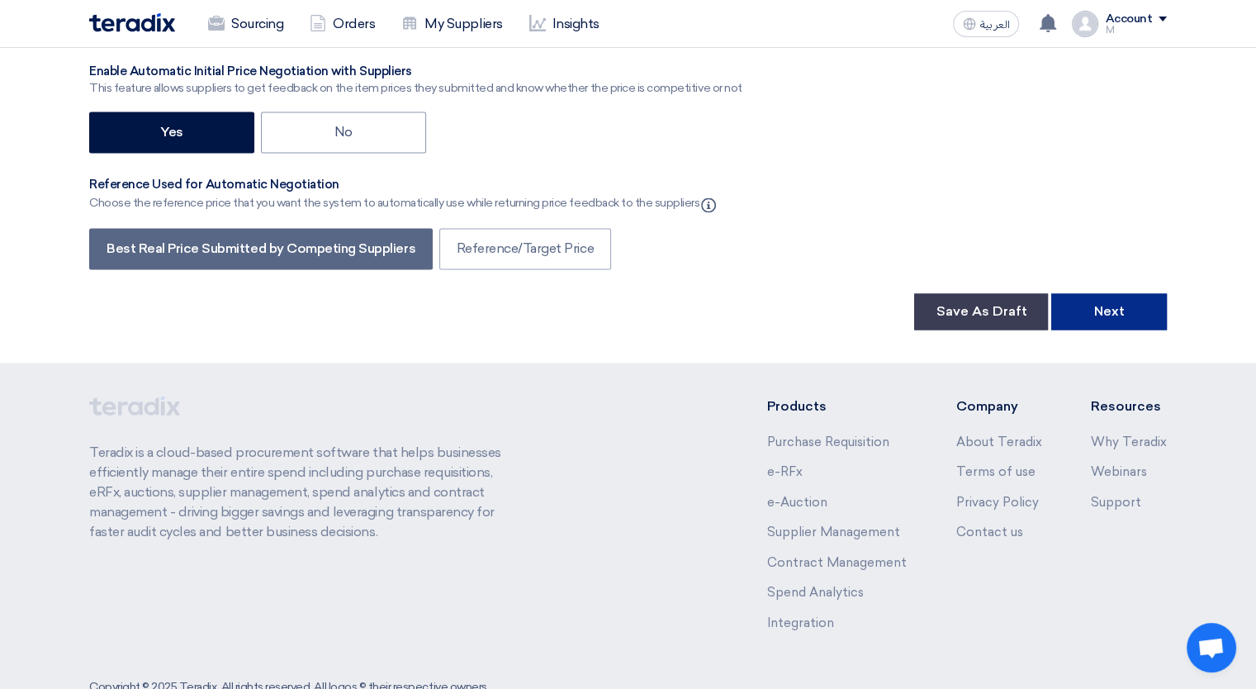
type input "1"
click at [1106, 293] on button "Next" at bounding box center [1109, 311] width 116 height 36
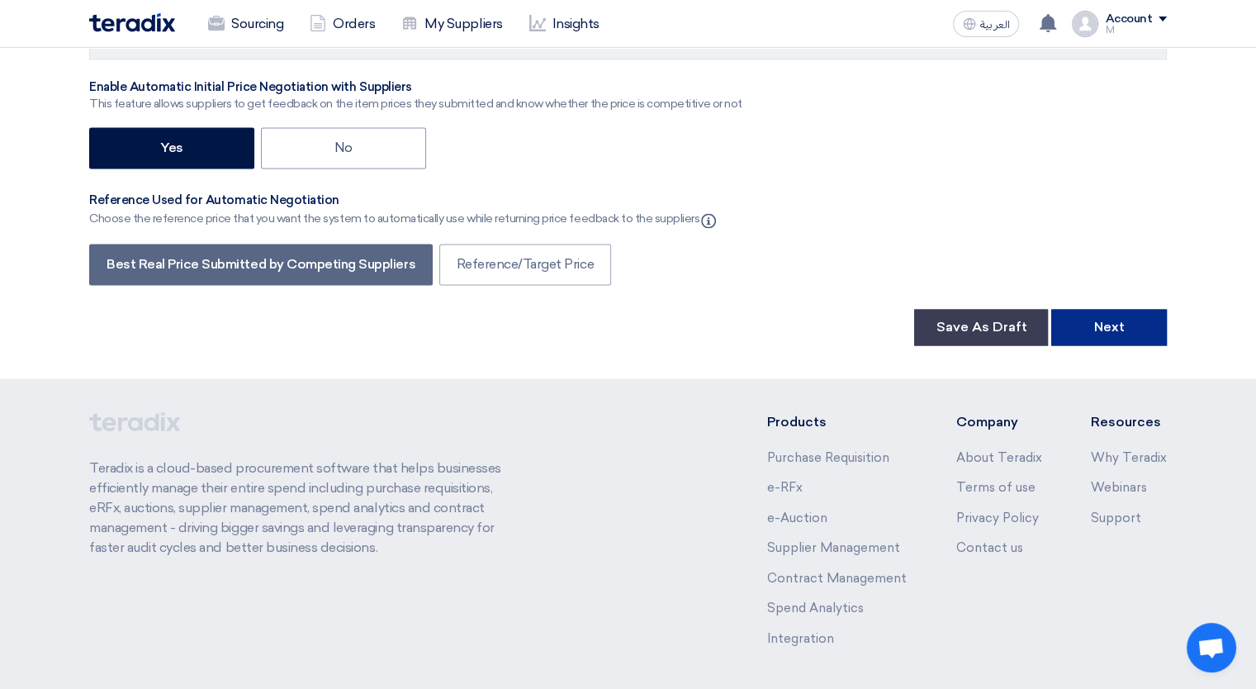
scroll to position [2793, 0]
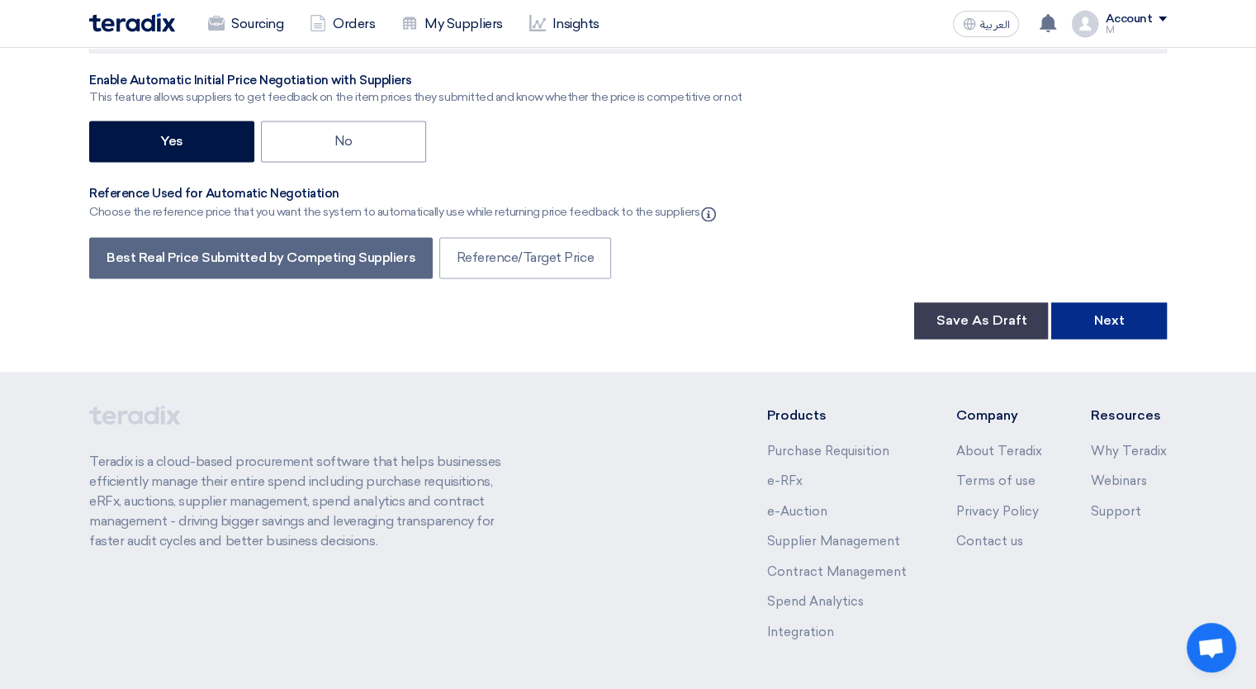
click at [1135, 302] on button "Next" at bounding box center [1109, 320] width 116 height 36
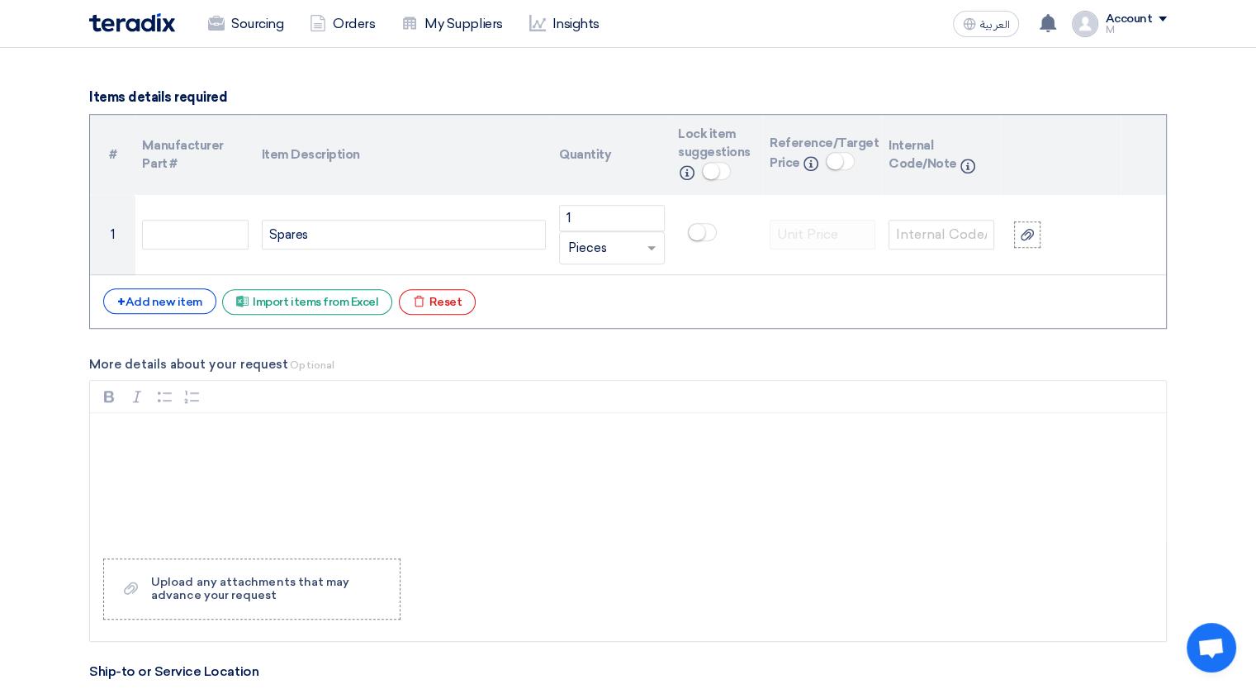
scroll to position [1195, 0]
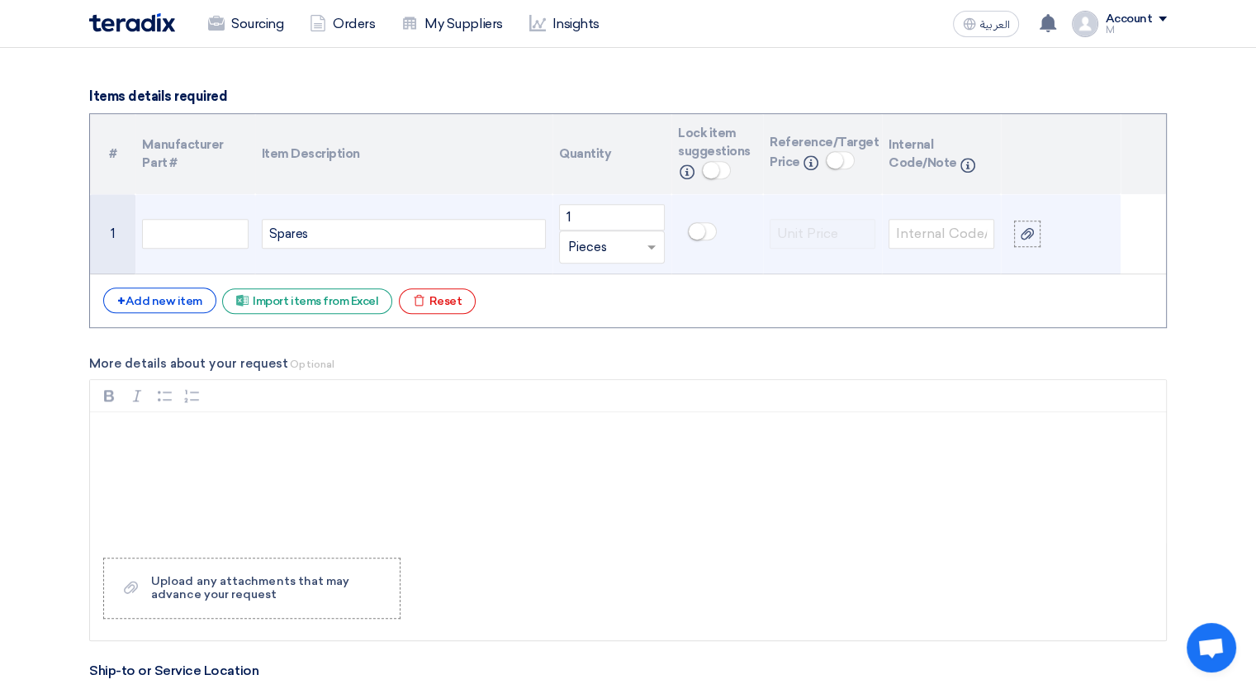
click at [704, 239] on ui-switch at bounding box center [702, 236] width 29 height 15
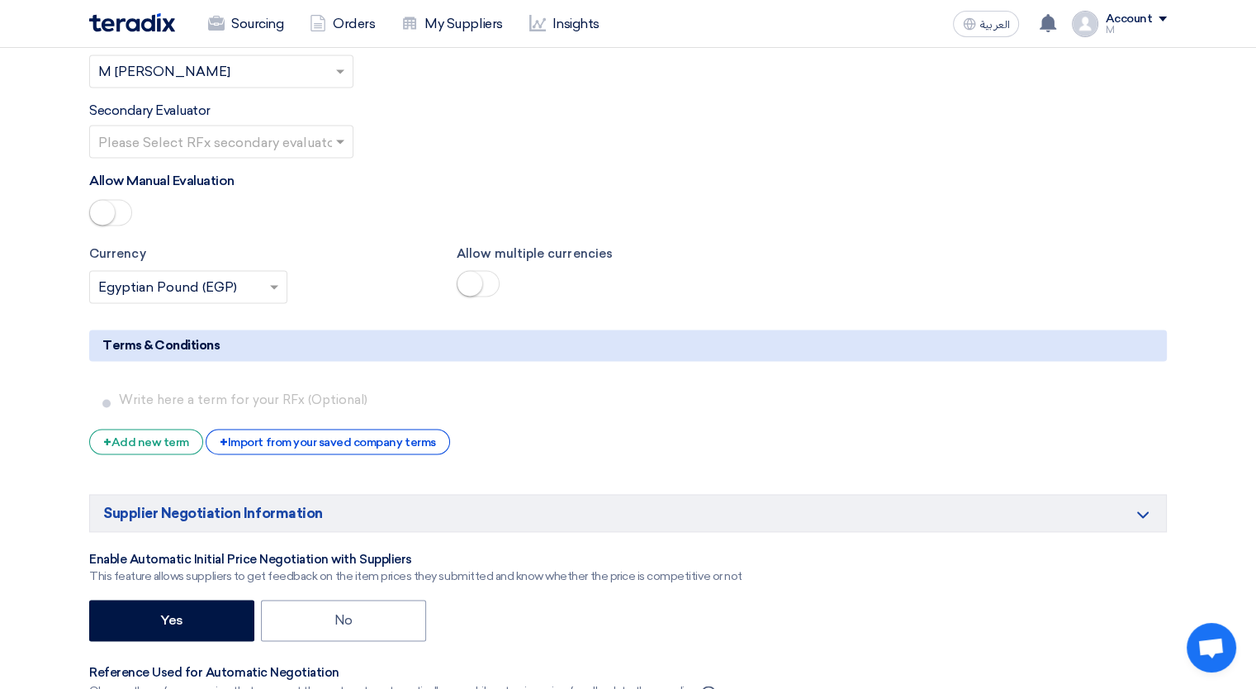
scroll to position [2315, 0]
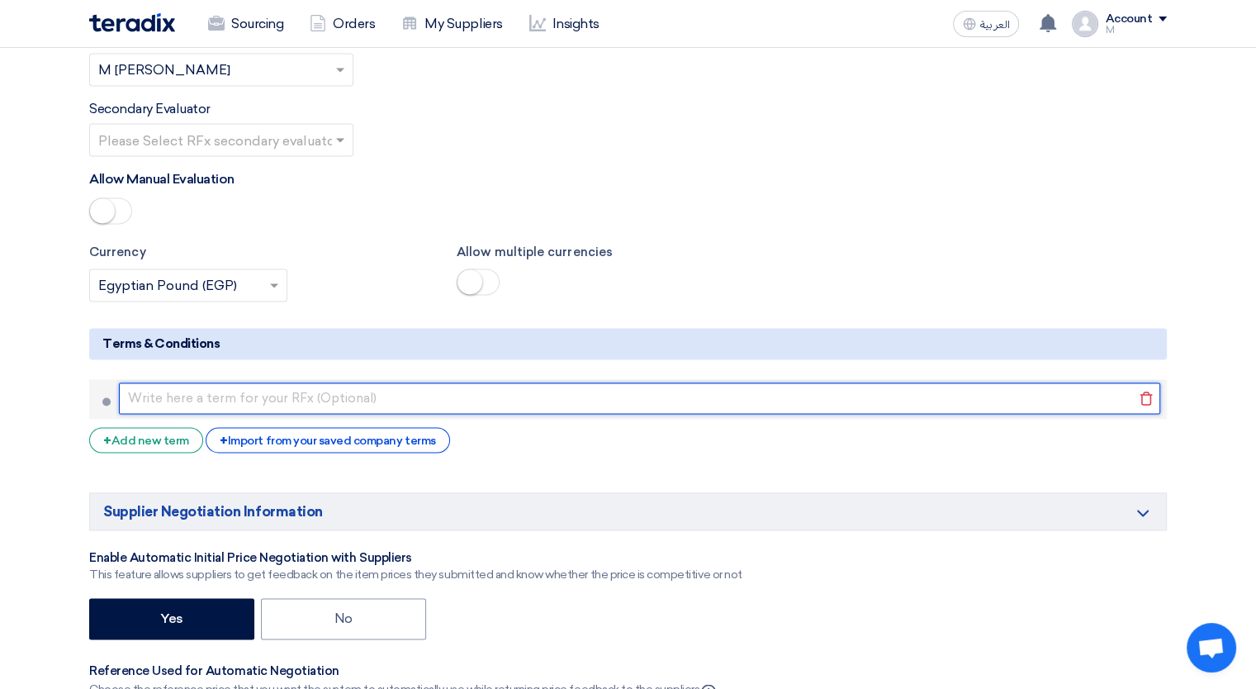
click at [400, 382] on input "text" at bounding box center [639, 397] width 1041 height 31
type input "The reinforced concrete flooring will be executed according to the attached dra…"
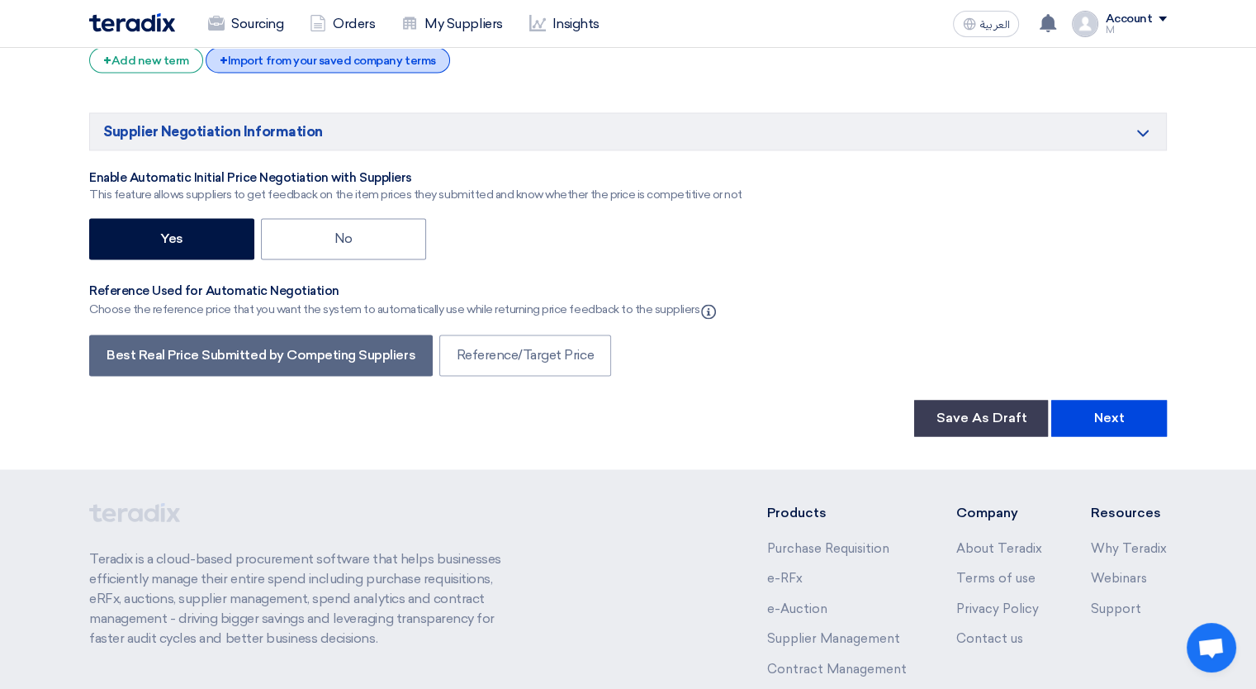
scroll to position [2698, 0]
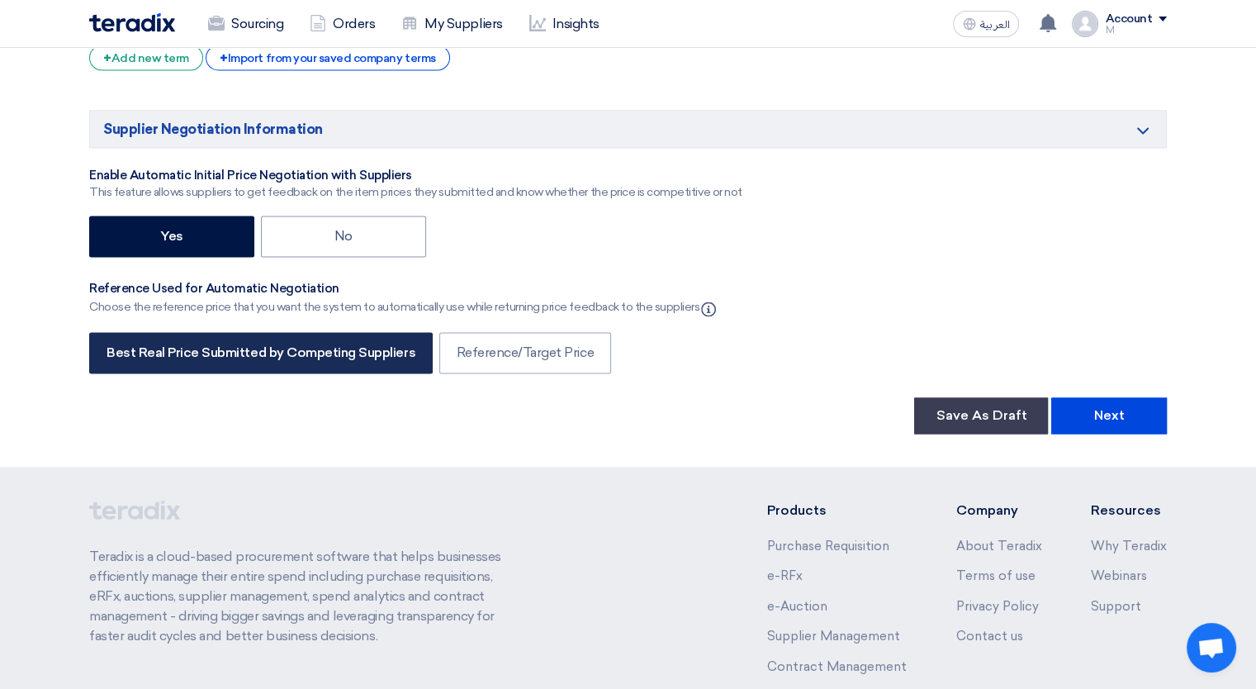
click at [367, 332] on label "Best Real Price Submitted by Competing Suppliers" at bounding box center [261, 352] width 344 height 41
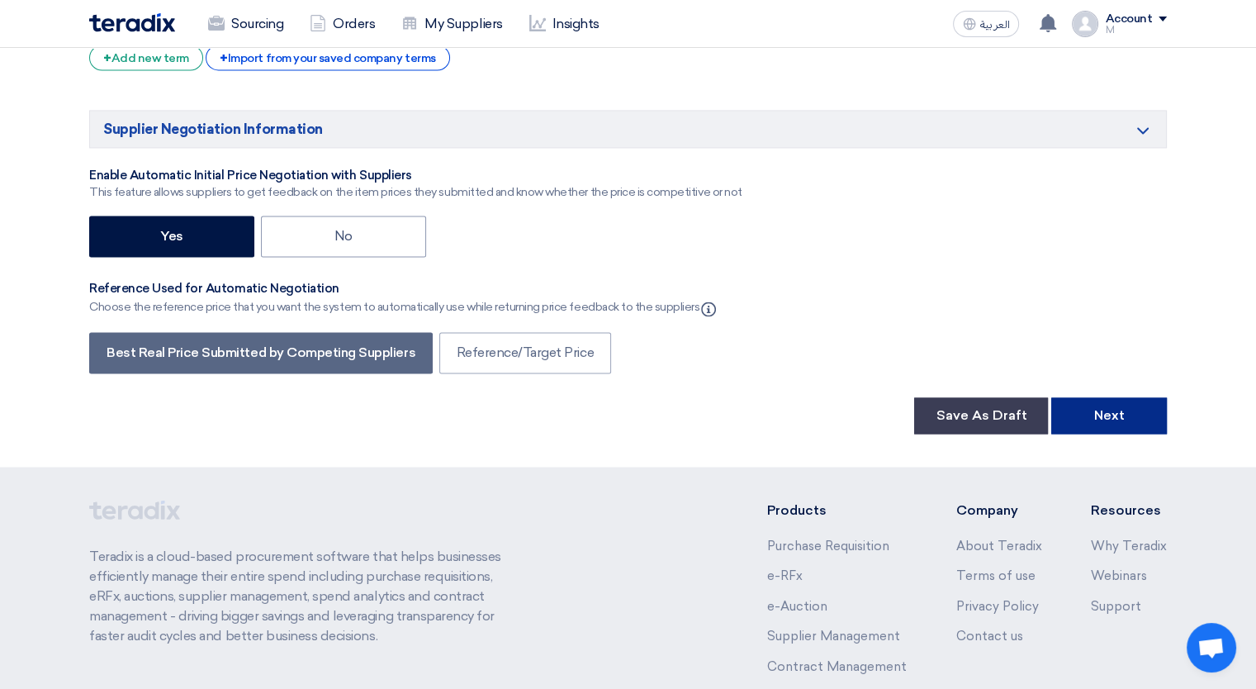
click at [1082, 397] on button "Next" at bounding box center [1109, 415] width 116 height 36
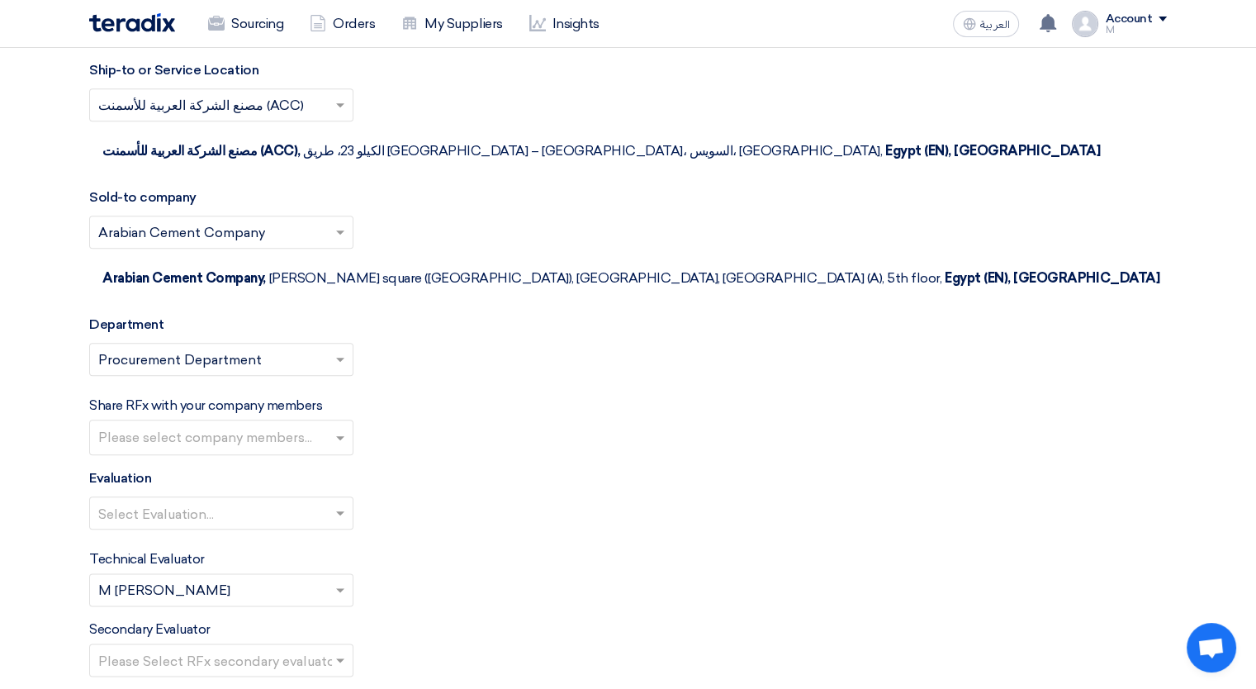
scroll to position [1802, 0]
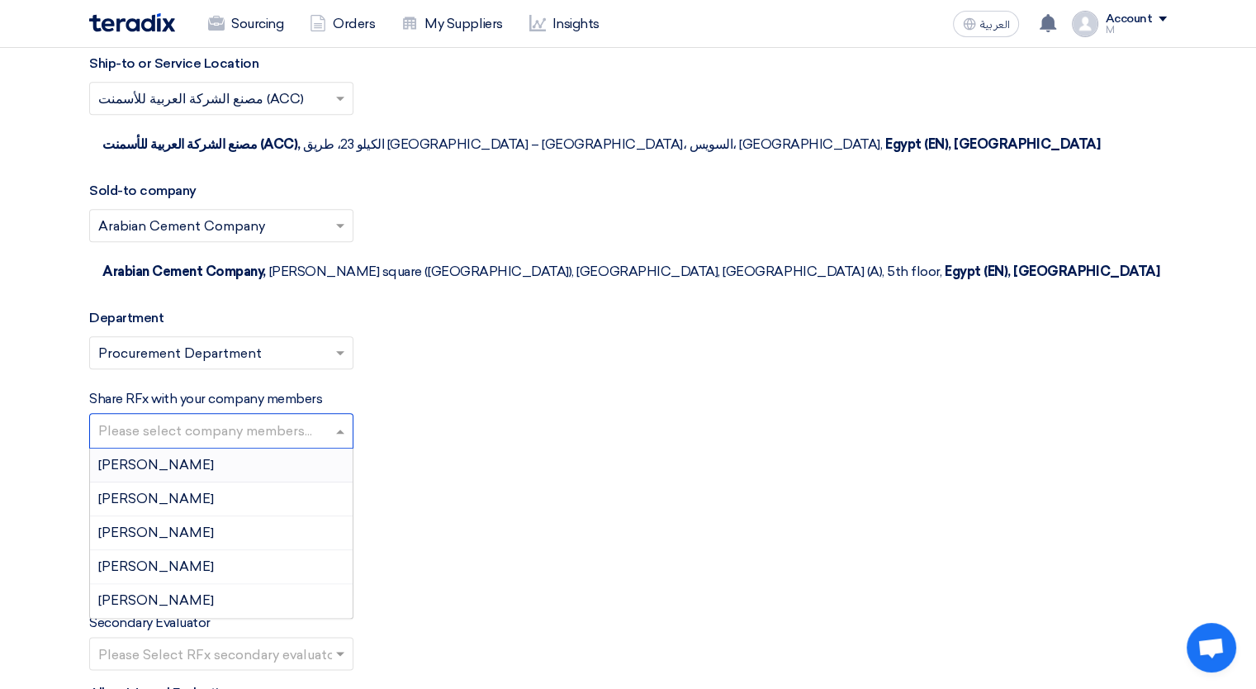
click at [325, 419] on input "text" at bounding box center [223, 432] width 250 height 27
click at [284, 584] on div "[PERSON_NAME]" at bounding box center [221, 600] width 263 height 33
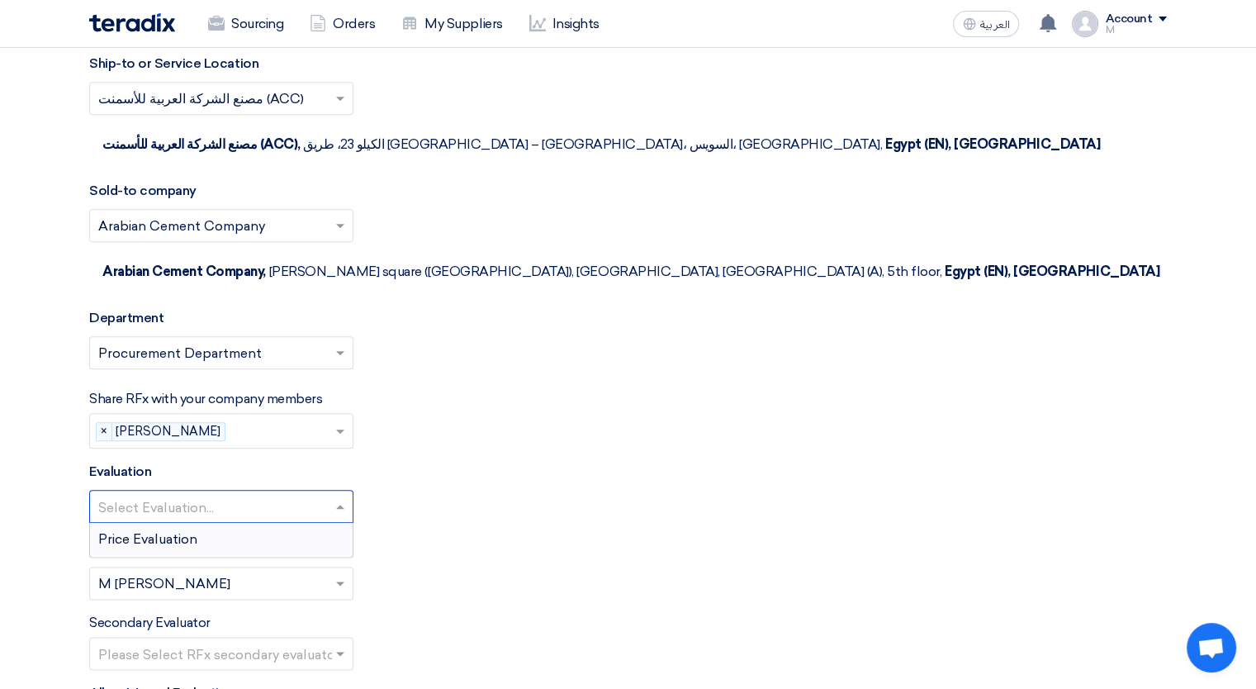
click at [310, 495] on input "text" at bounding box center [213, 508] width 230 height 27
click at [296, 523] on div "Price Evaluation" at bounding box center [221, 539] width 263 height 33
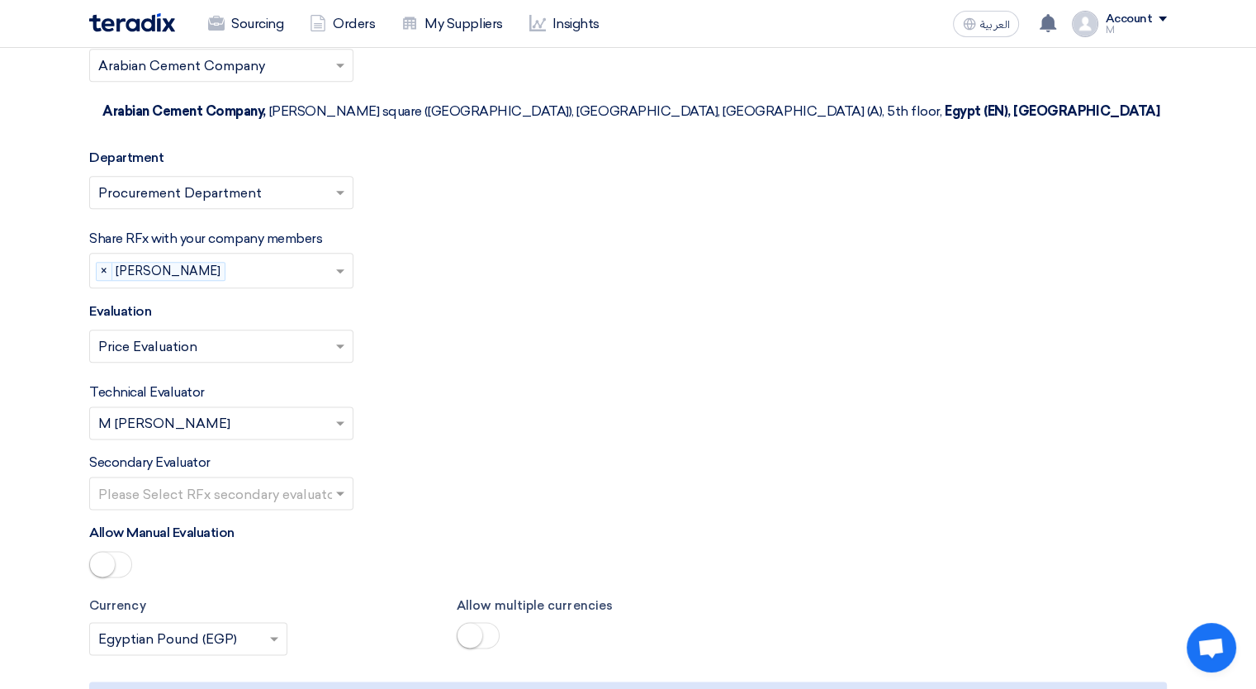
click at [291, 481] on input "text" at bounding box center [213, 494] width 230 height 27
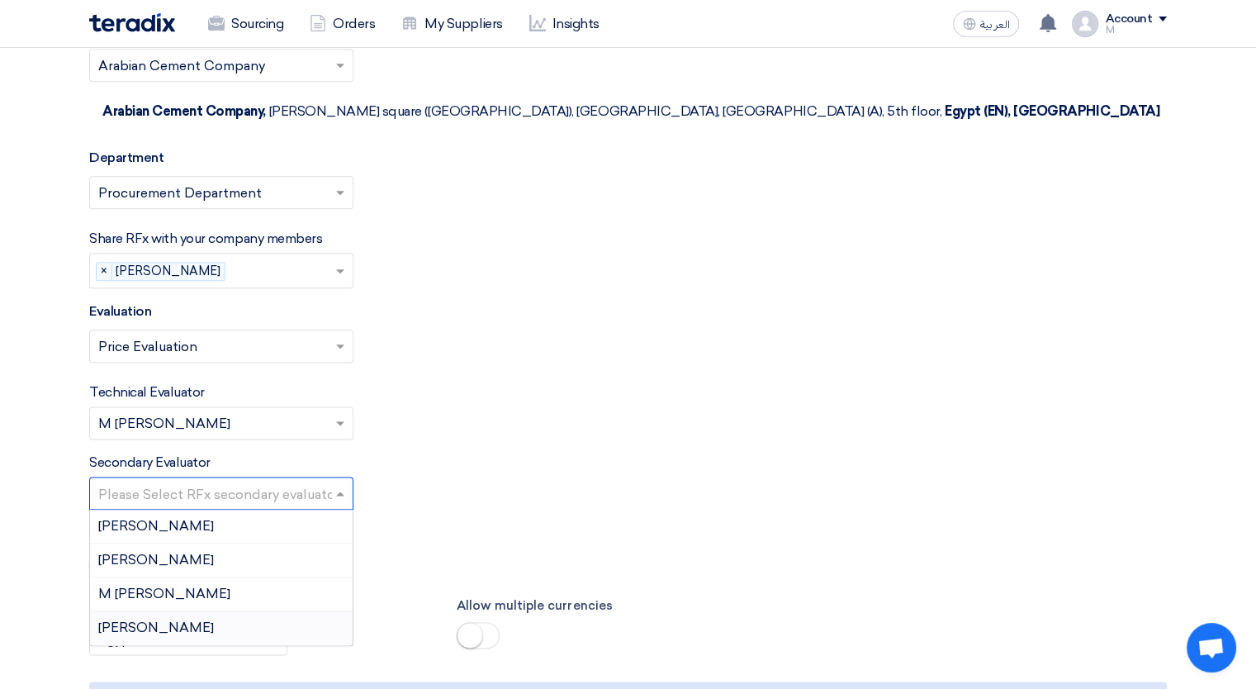
click at [281, 611] on div "[PERSON_NAME]" at bounding box center [221, 627] width 263 height 33
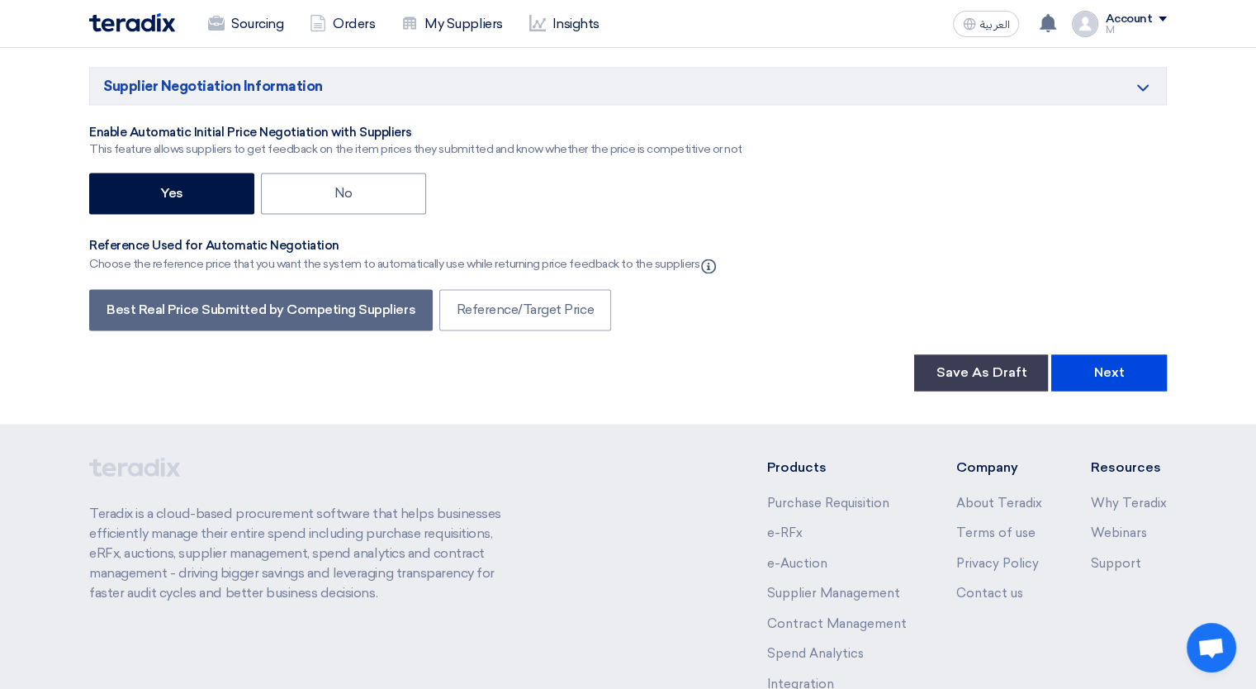
scroll to position [2802, 0]
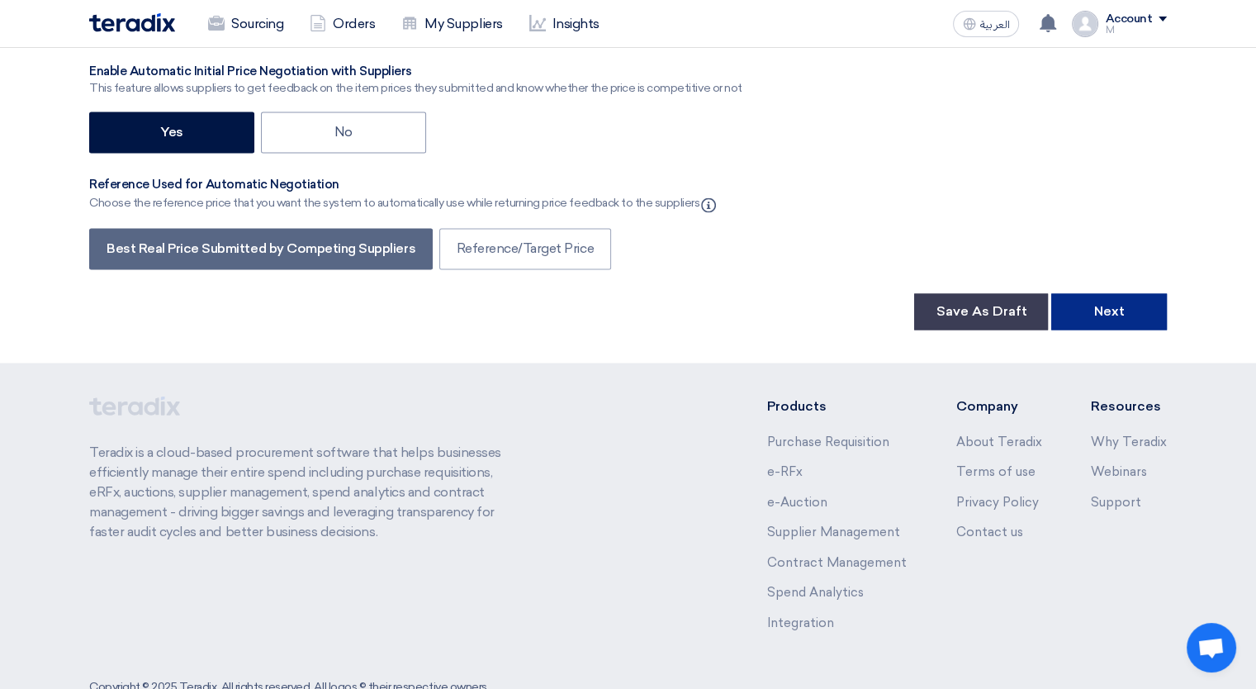
click at [1130, 293] on button "Next" at bounding box center [1109, 311] width 116 height 36
